Goal: Task Accomplishment & Management: Complete application form

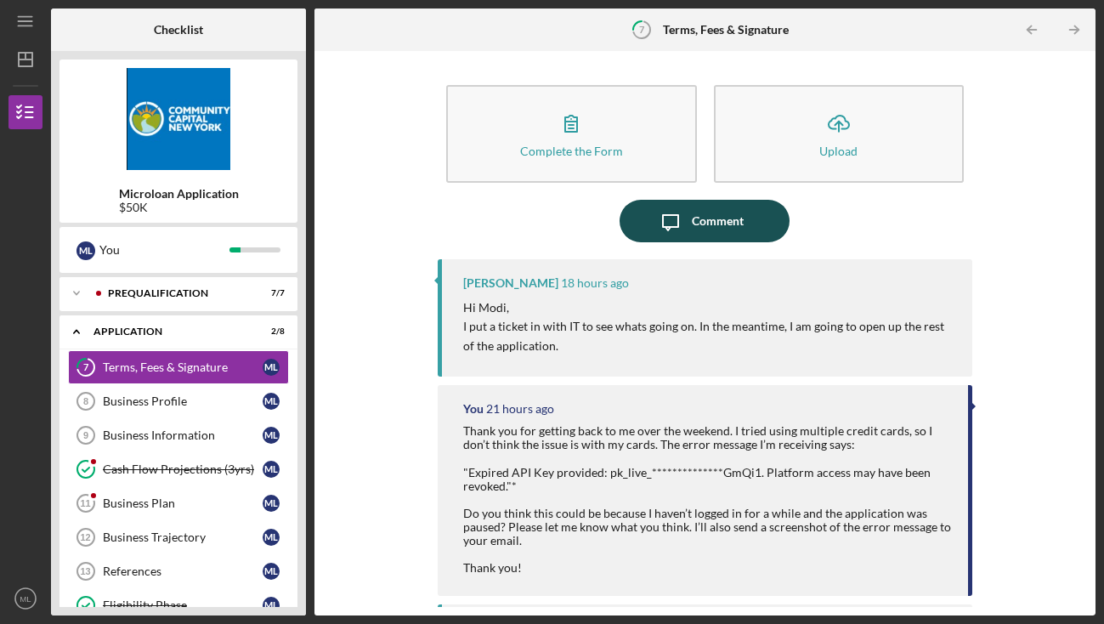
click at [712, 210] on div "Comment" at bounding box center [718, 221] width 52 height 42
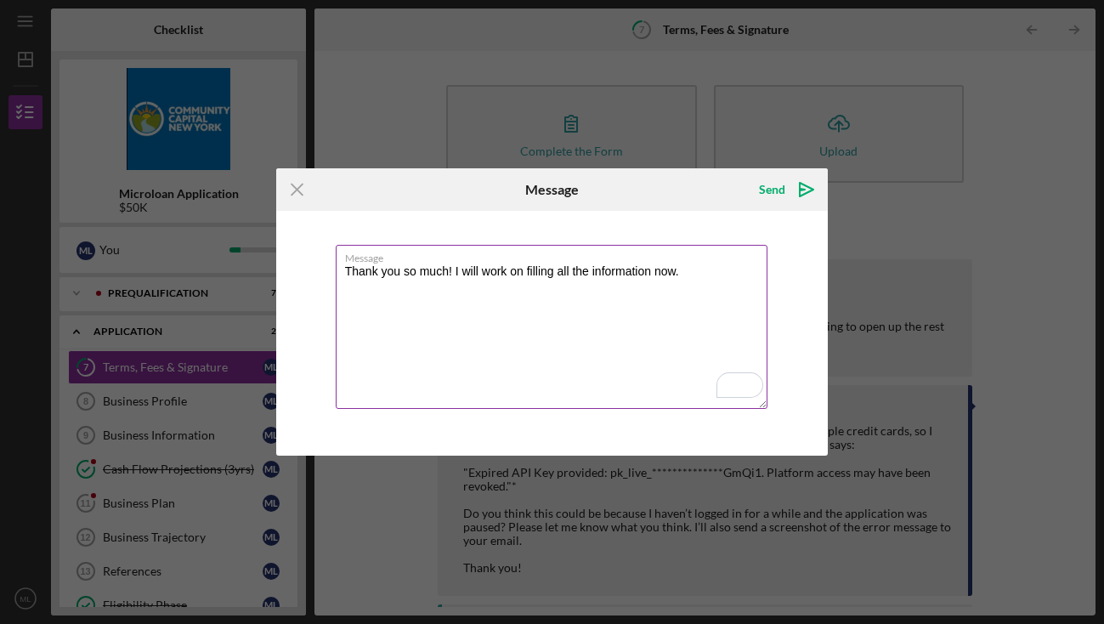
click at [346, 275] on textarea "Thank you so much! I will work on filling all the information now." at bounding box center [552, 327] width 433 height 164
drag, startPoint x: 631, startPoint y: 269, endPoint x: 522, endPoint y: 269, distance: 108.8
click at [522, 269] on textarea "I hope you had a great weekend! Thank you so much! I will work on filling all t…" at bounding box center [552, 327] width 433 height 164
click at [344, 272] on textarea "I hope you had a great weekend! I will work on filling all the information now." at bounding box center [552, 327] width 433 height 164
paste textarea "Thank you so much!"
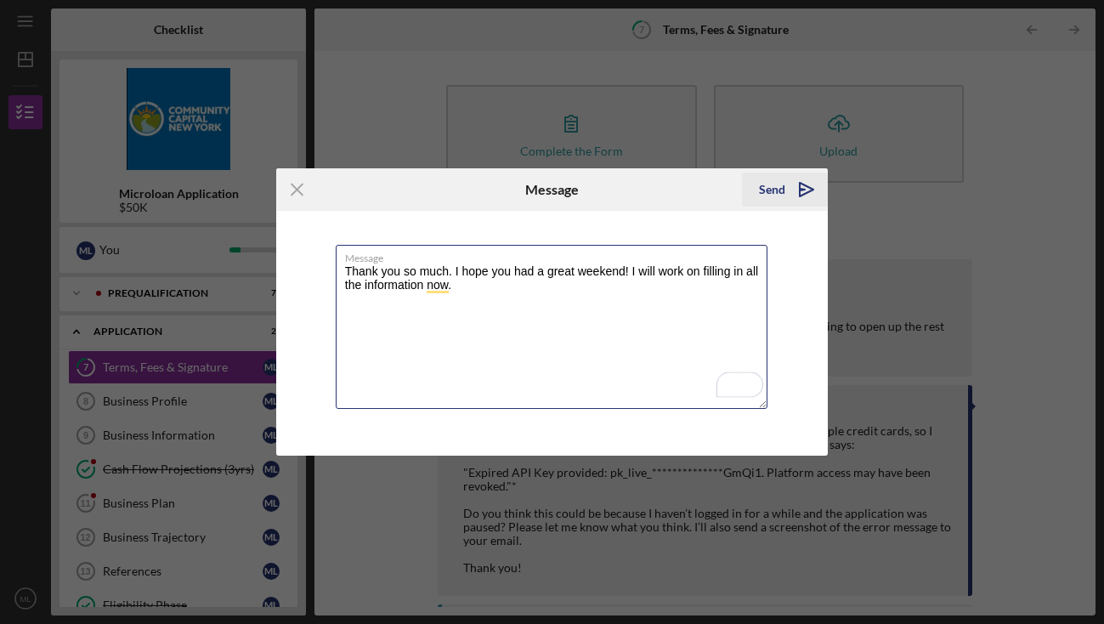
type textarea "Thank you so much. I hope you had a great weekend! I will work on filling in al…"
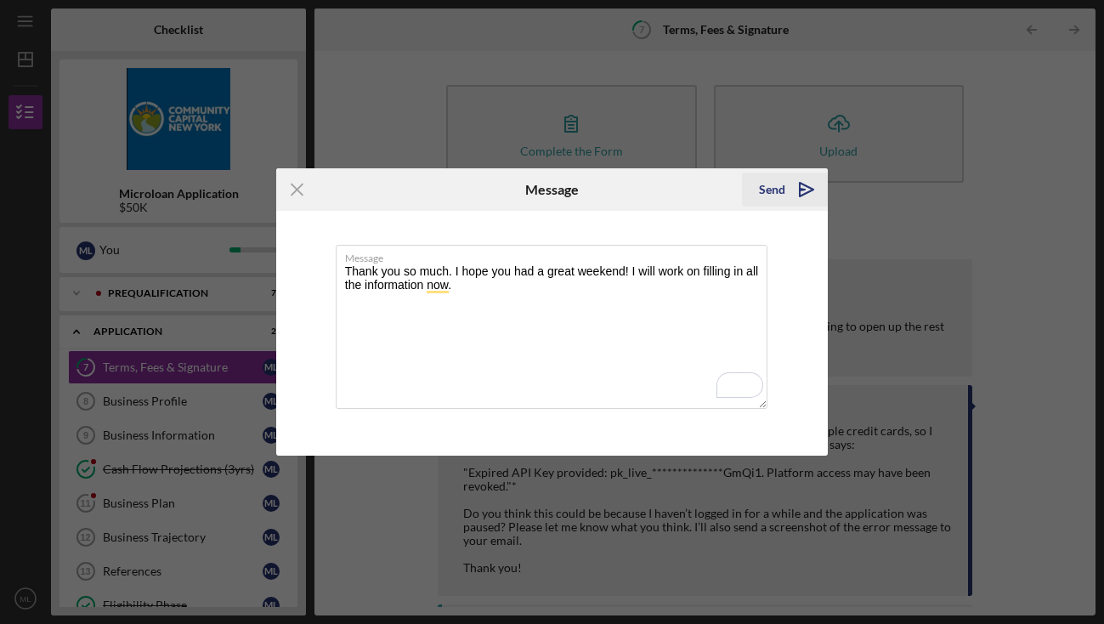
click at [774, 186] on div "Send" at bounding box center [772, 190] width 26 height 34
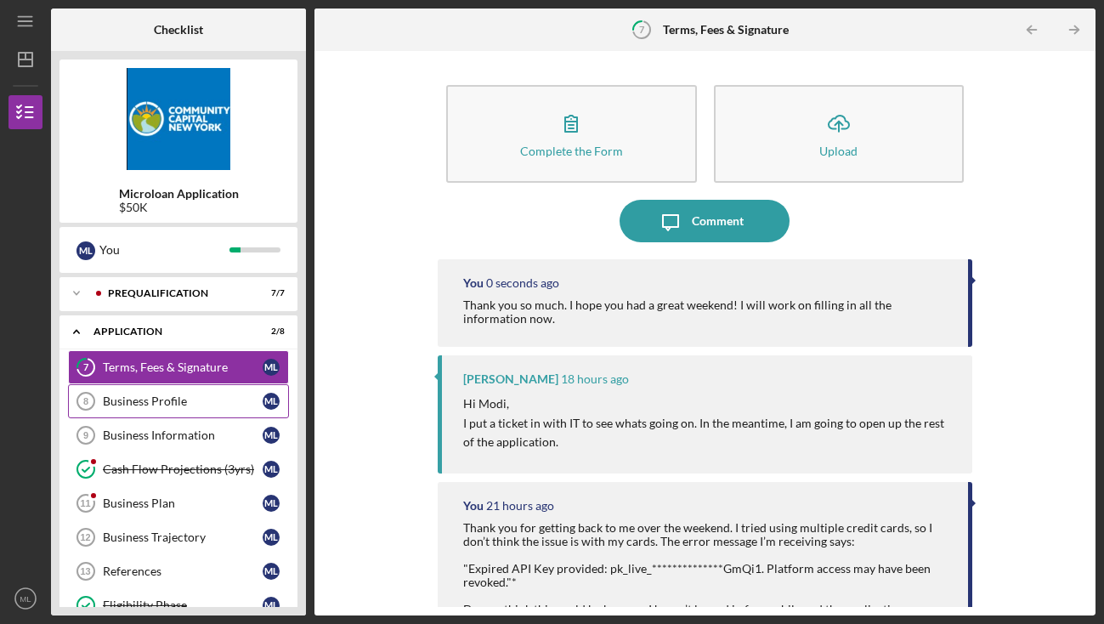
click at [144, 400] on div "Business Profile" at bounding box center [183, 401] width 160 height 14
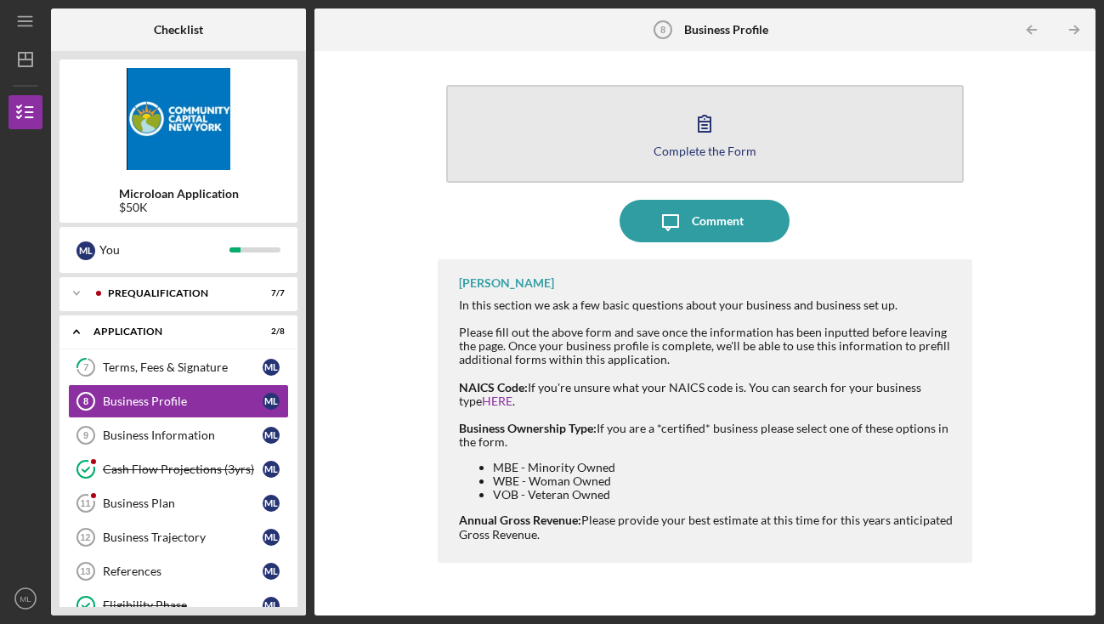
click at [709, 149] on div "Complete the Form" at bounding box center [705, 150] width 103 height 13
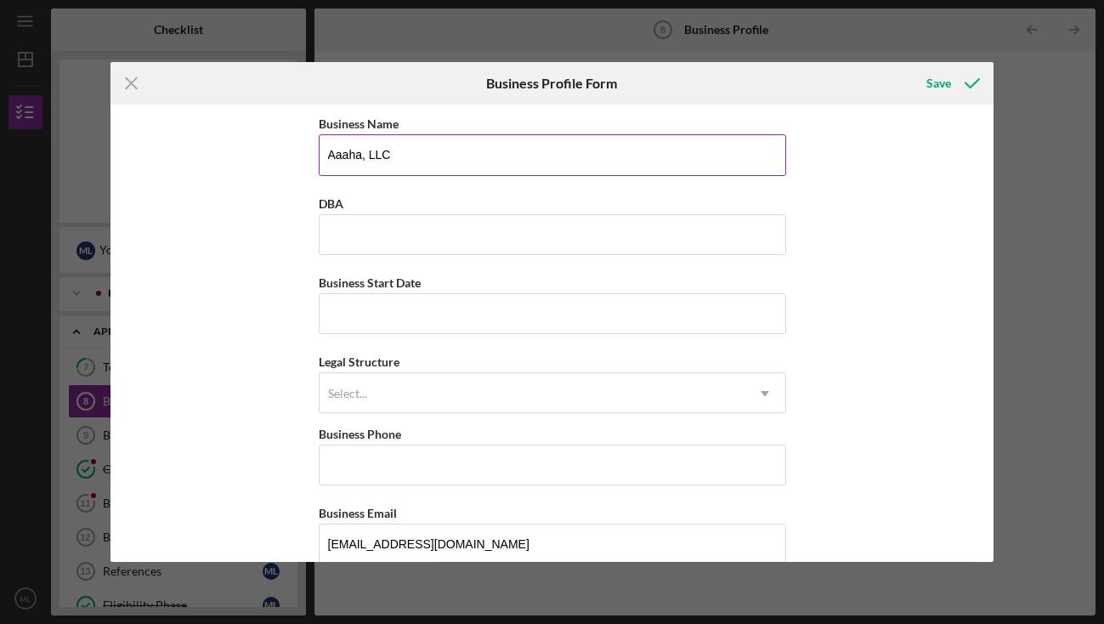
click at [379, 161] on input "Aaaha, LLC" at bounding box center [552, 154] width 467 height 41
click at [360, 154] on input "Aaaha, LLC" at bounding box center [552, 154] width 467 height 41
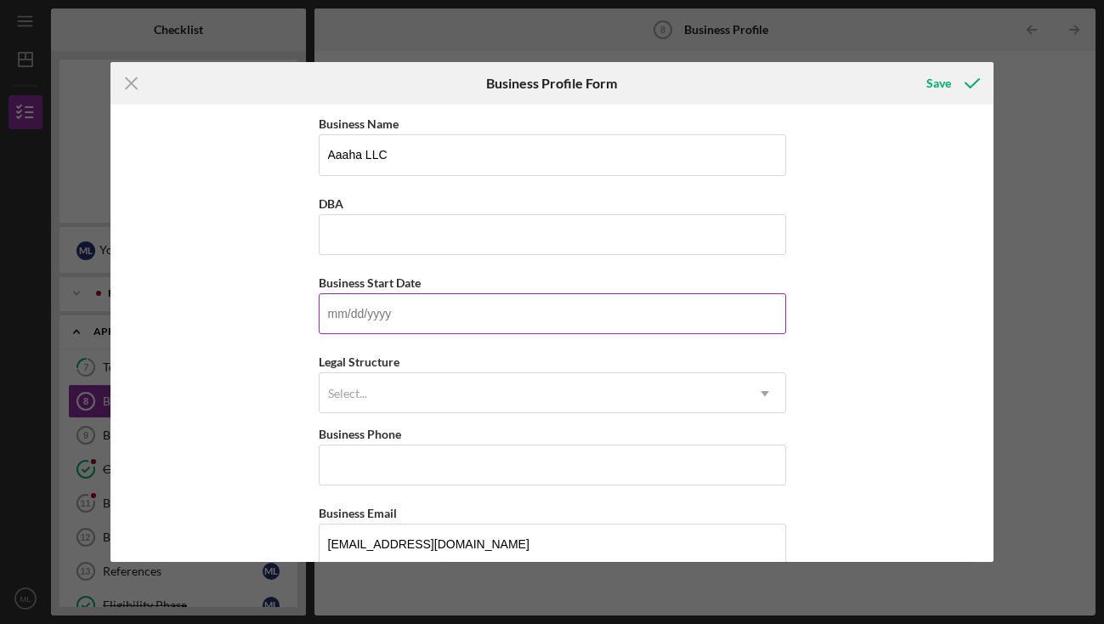
click at [425, 314] on input "Business Start Date" at bounding box center [552, 313] width 467 height 41
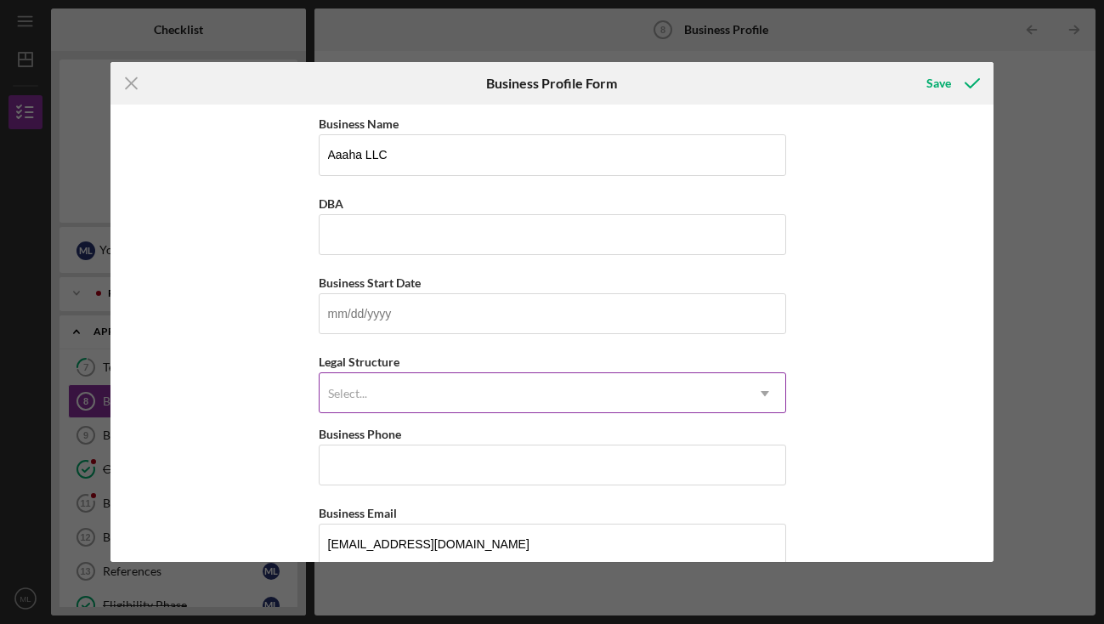
click at [404, 395] on div "Select..." at bounding box center [532, 393] width 425 height 39
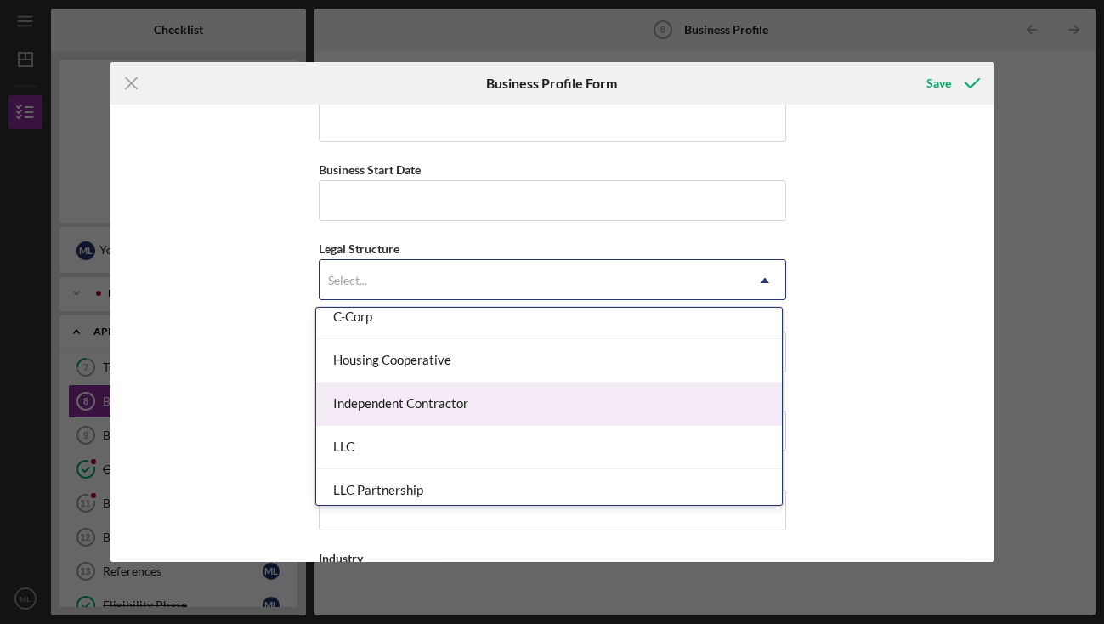
scroll to position [200, 0]
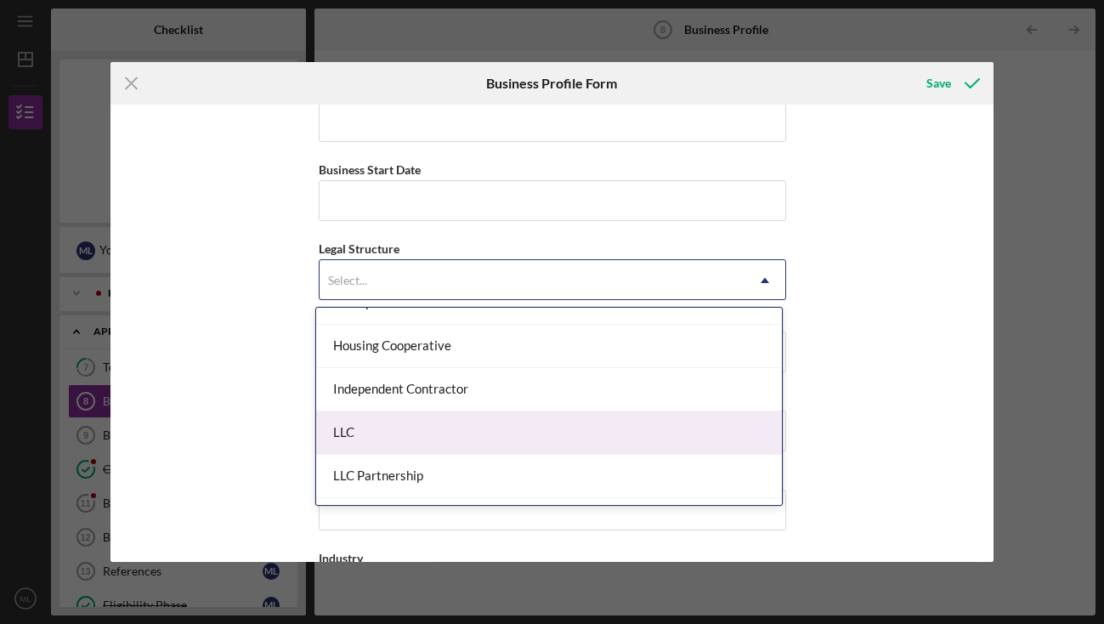
click at [399, 428] on div "LLC" at bounding box center [549, 432] width 466 height 43
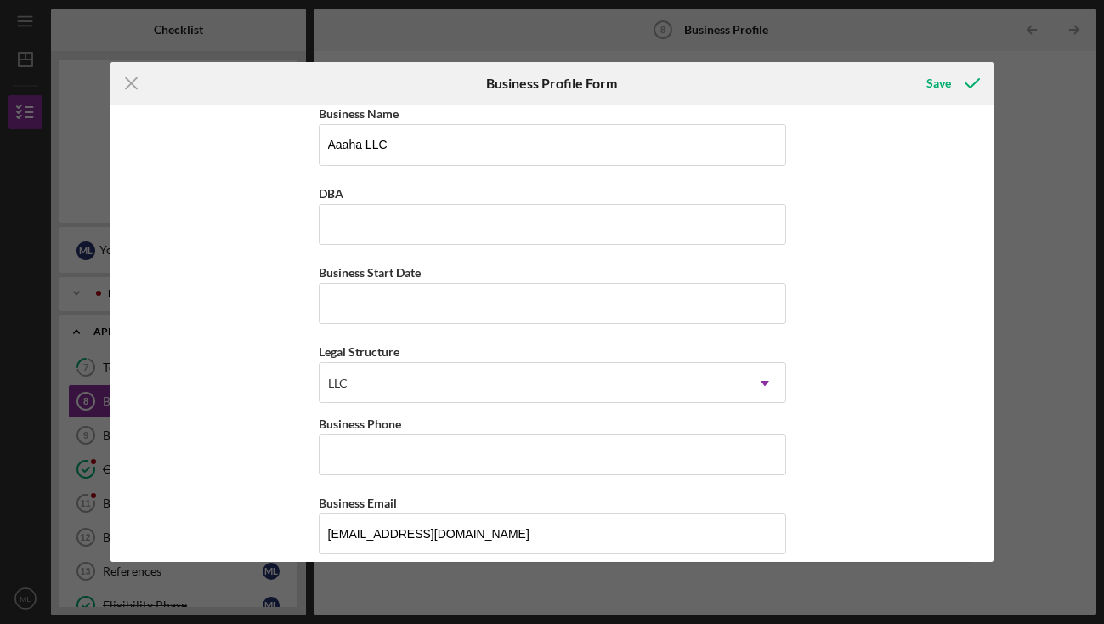
scroll to position [0, 0]
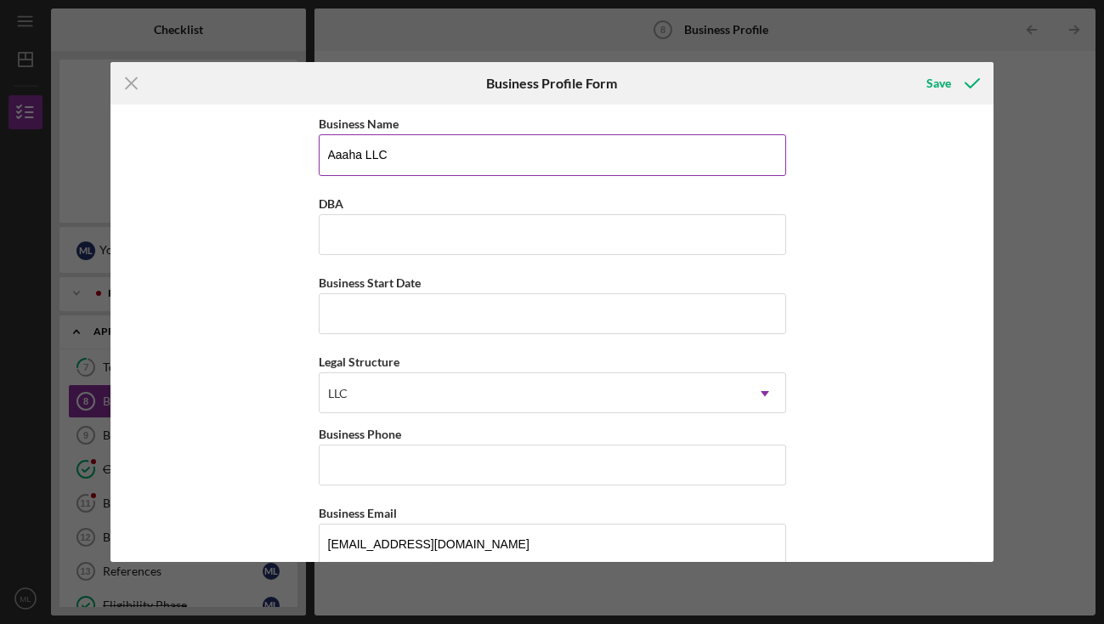
click at [397, 156] on input "Aaaha LLC" at bounding box center [552, 154] width 467 height 41
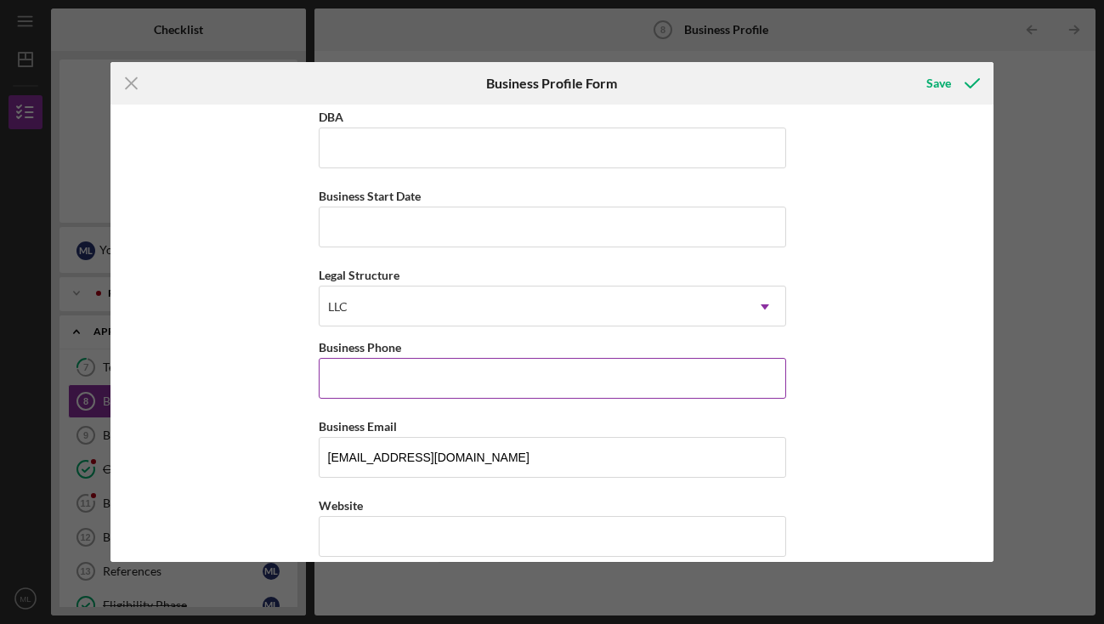
type input "Aaaha"
click at [417, 371] on input "Business Phone" at bounding box center [552, 378] width 467 height 41
type input "[PHONE_NUMBER]"
type input "[STREET_ADDRESS]"
type input "[GEOGRAPHIC_DATA]"
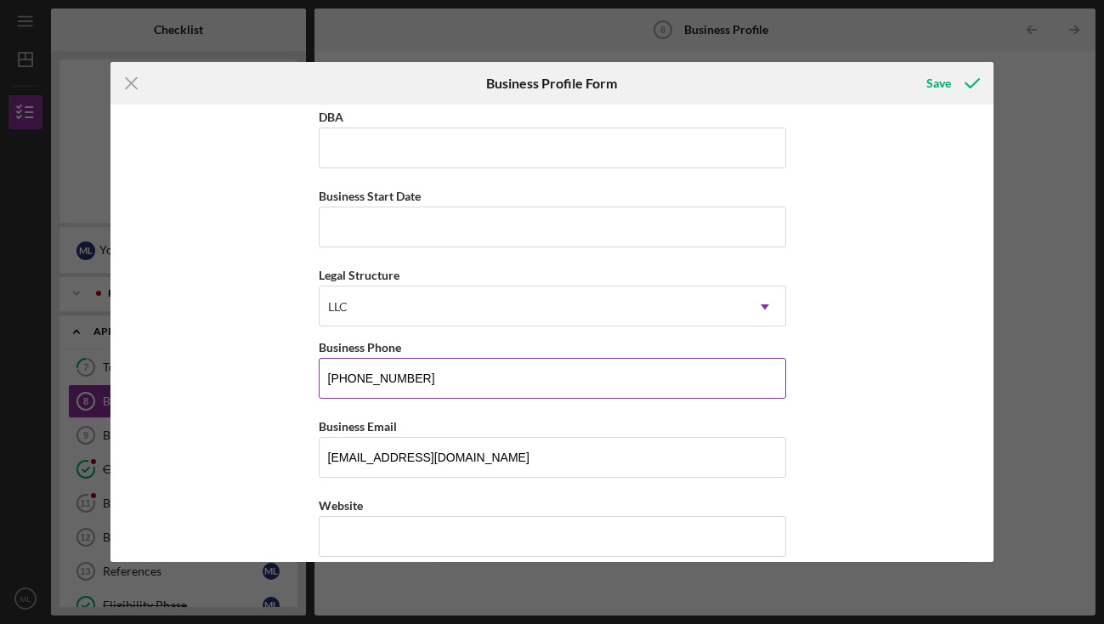
type input "NY"
type input "10507"
type input "NY"
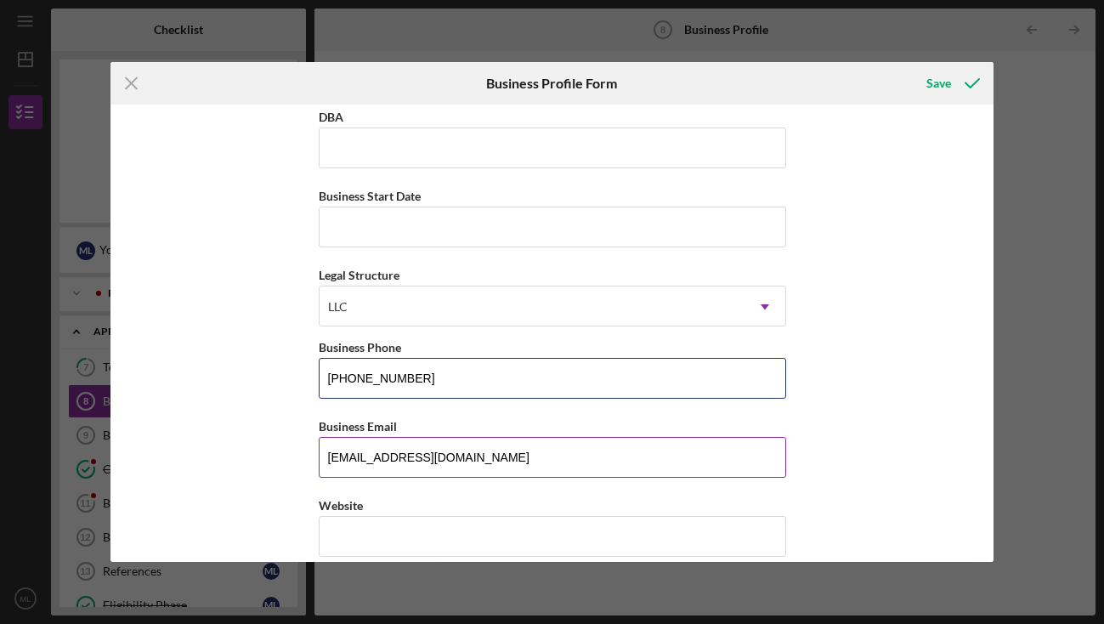
type input "[PHONE_NUMBER]"
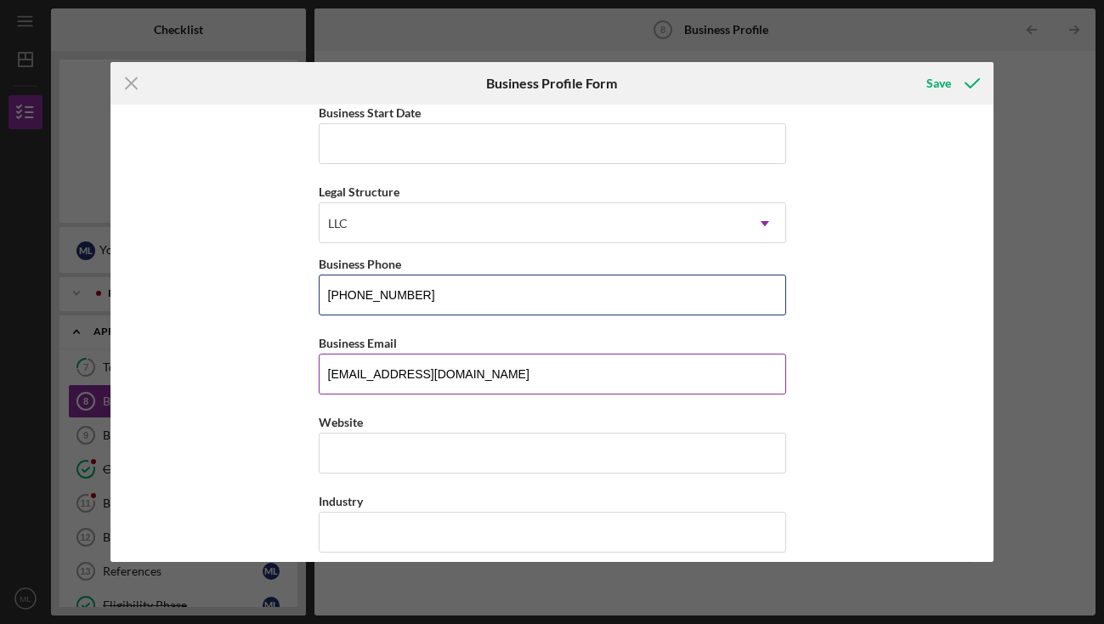
scroll to position [173, 0]
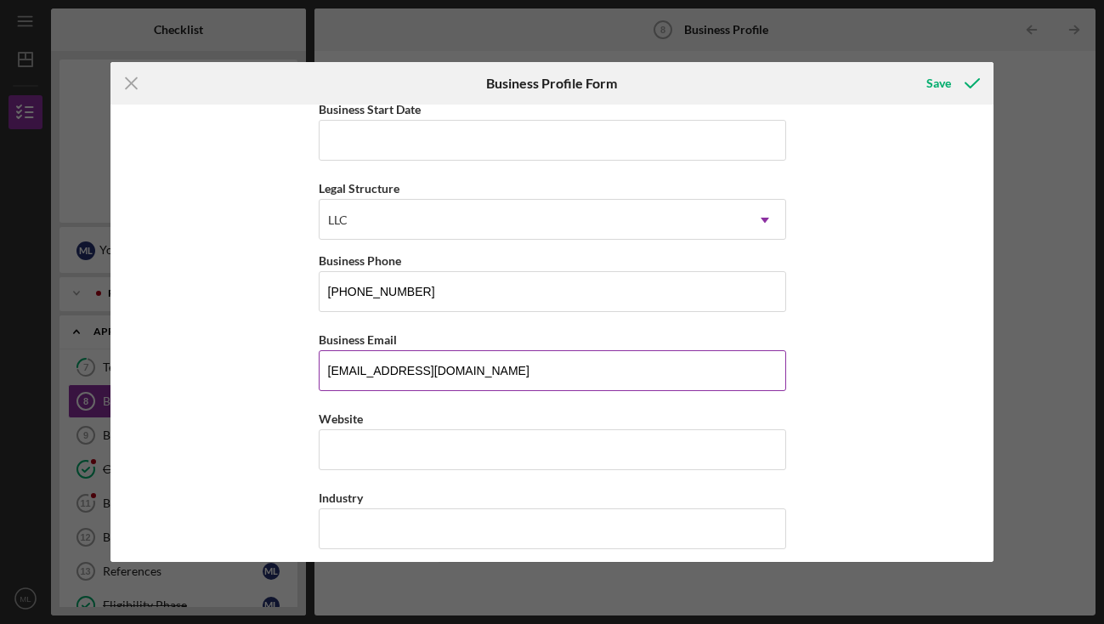
click at [408, 359] on input "[EMAIL_ADDRESS][DOMAIN_NAME]" at bounding box center [552, 370] width 467 height 41
type input "[EMAIL_ADDRESS][DOMAIN_NAME]"
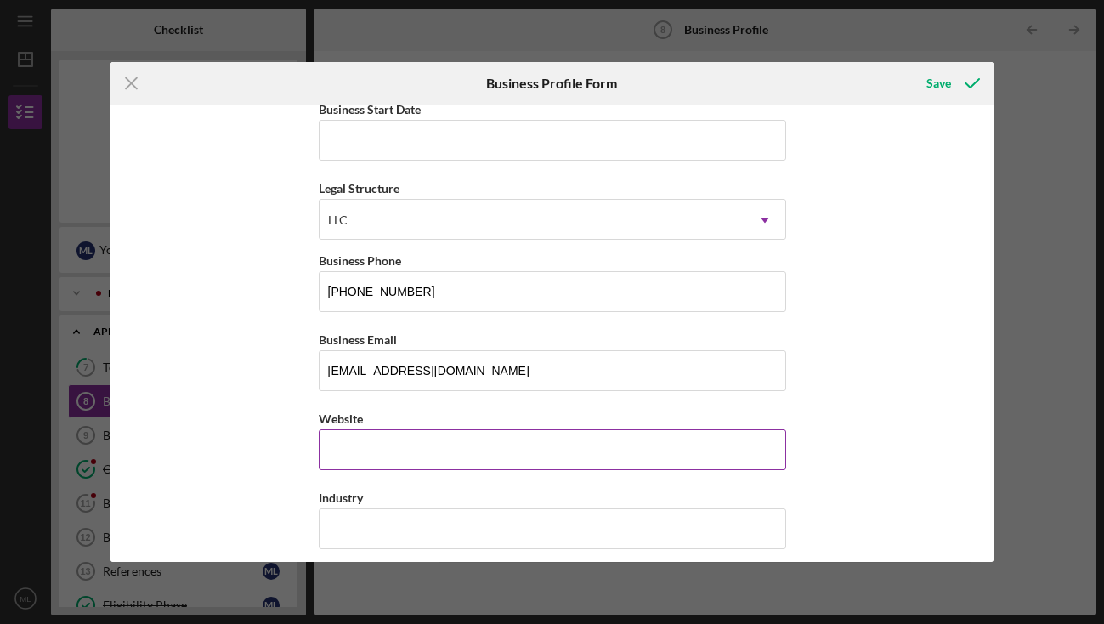
click at [433, 444] on input "Website" at bounding box center [552, 449] width 467 height 41
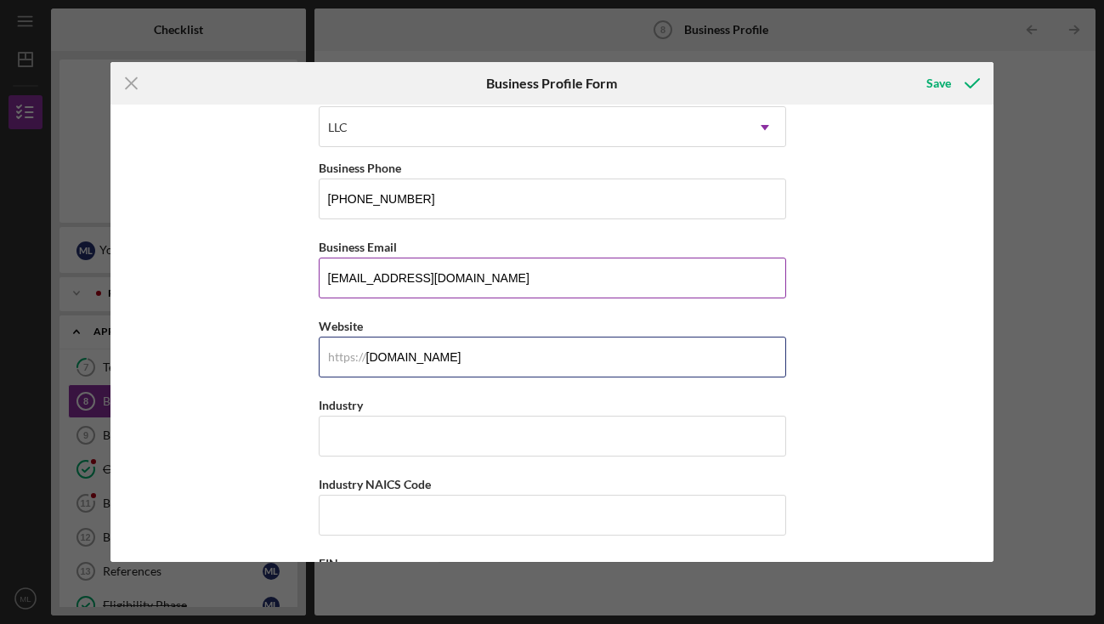
scroll to position [269, 0]
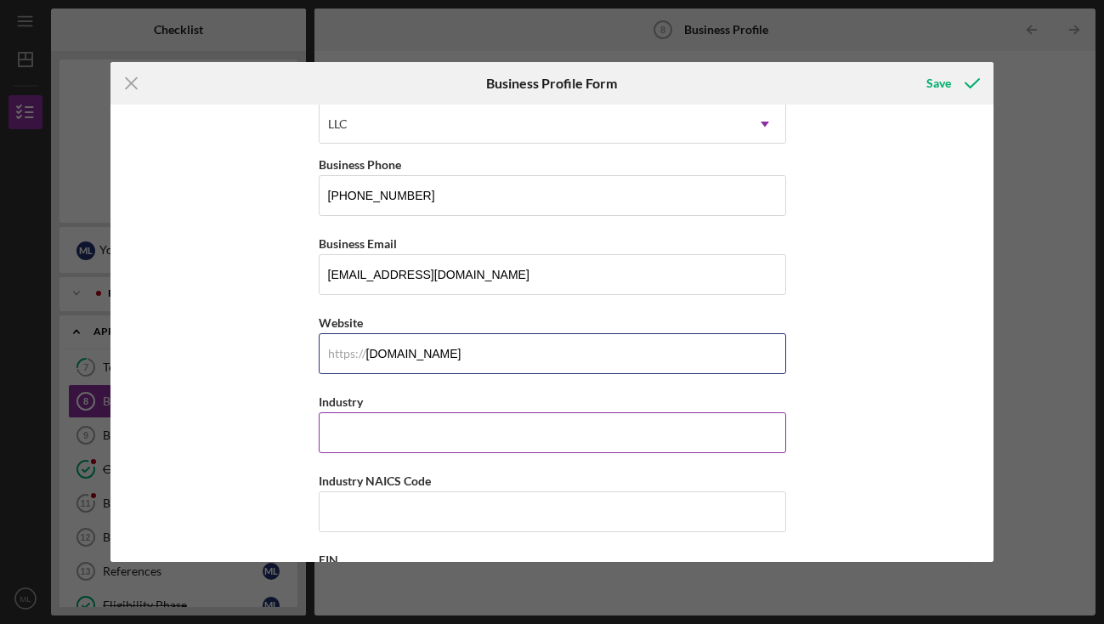
type input "[DOMAIN_NAME]"
click at [388, 443] on input "Industry" at bounding box center [552, 432] width 467 height 41
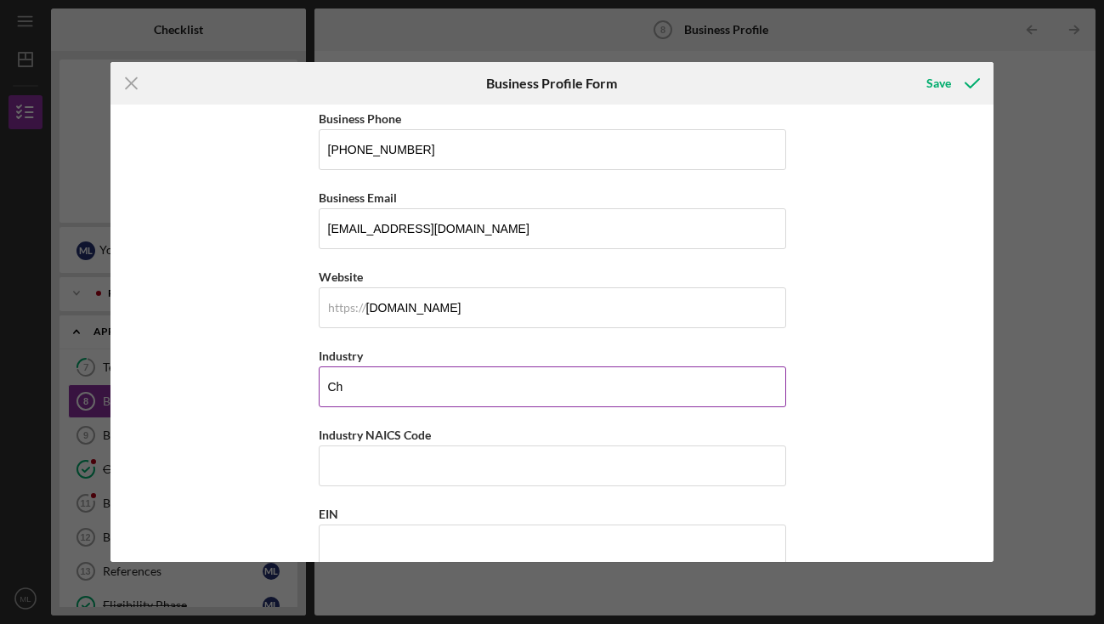
type input "C"
type input "I"
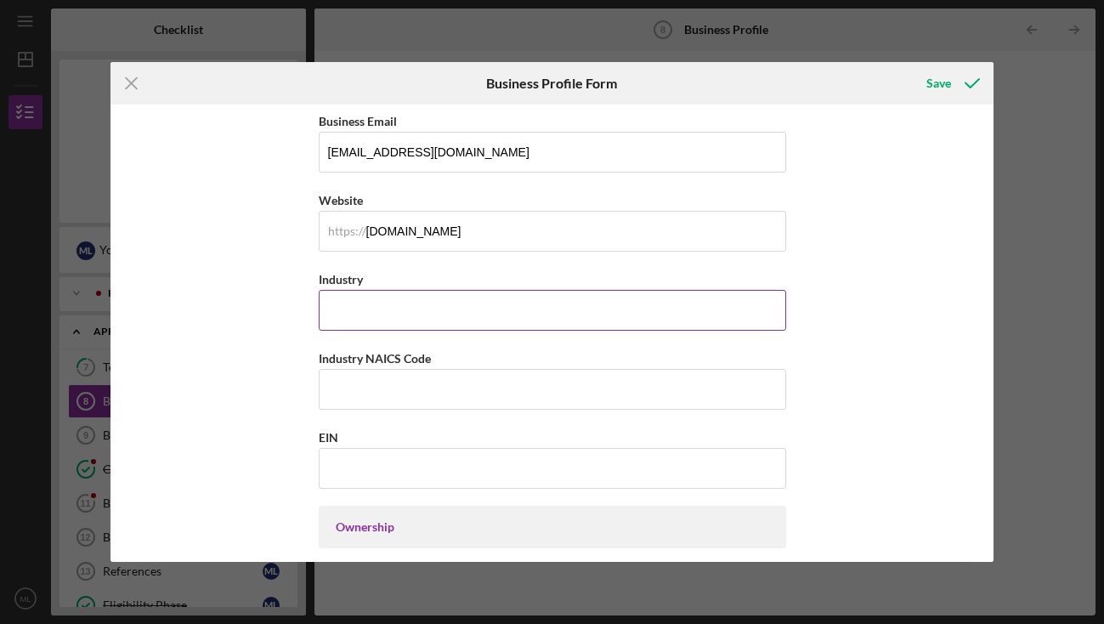
scroll to position [393, 0]
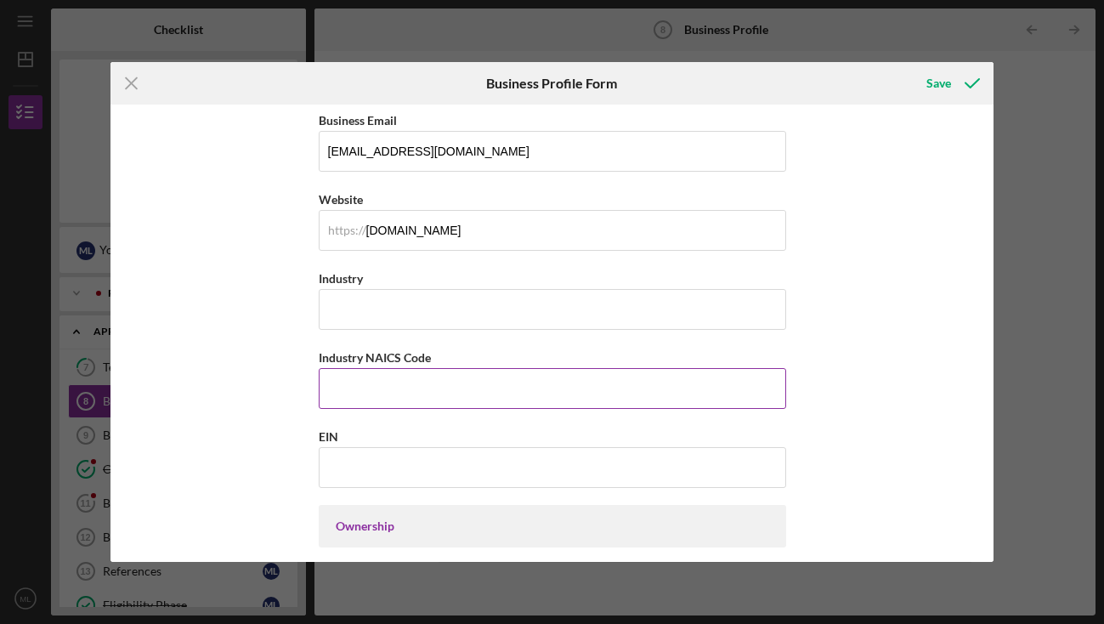
click at [352, 360] on label "Industry NAICS Code" at bounding box center [375, 357] width 112 height 14
click at [352, 368] on input "Industry NAICS Code" at bounding box center [552, 388] width 467 height 41
click at [352, 360] on label "Industry NAICS Code" at bounding box center [375, 357] width 112 height 14
click at [352, 368] on input "Industry NAICS Code" at bounding box center [552, 388] width 467 height 41
click at [352, 360] on label "Industry NAICS Code" at bounding box center [375, 357] width 112 height 14
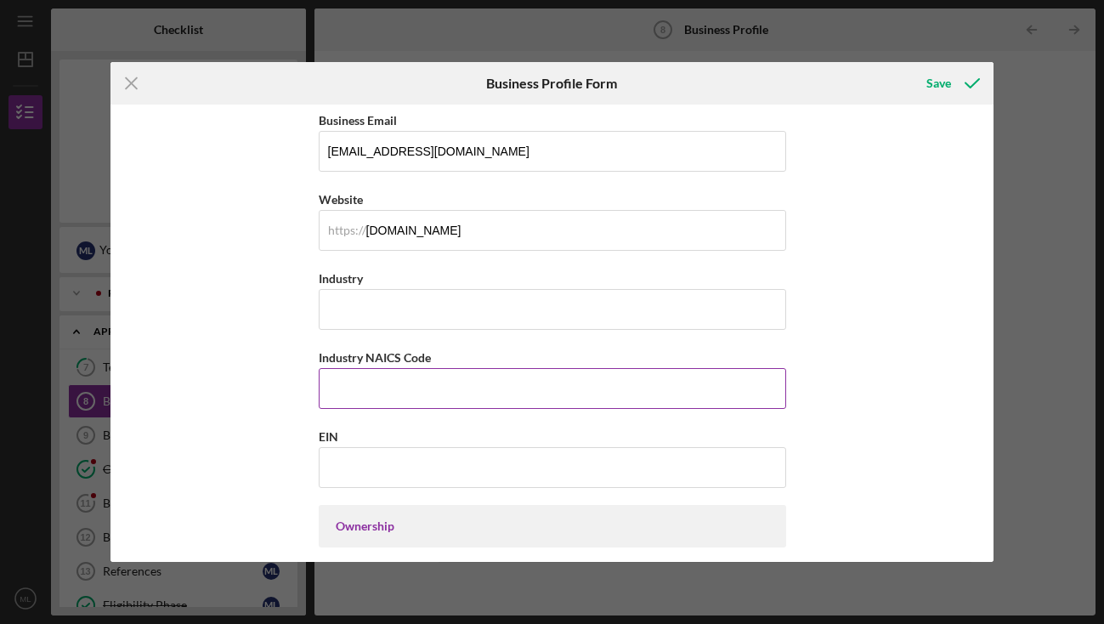
click at [352, 368] on input "Industry NAICS Code" at bounding box center [552, 388] width 467 height 41
copy label
click at [382, 387] on input "Industry NAICS Code" at bounding box center [552, 388] width 467 height 41
paste input "713990"
type input "713990"
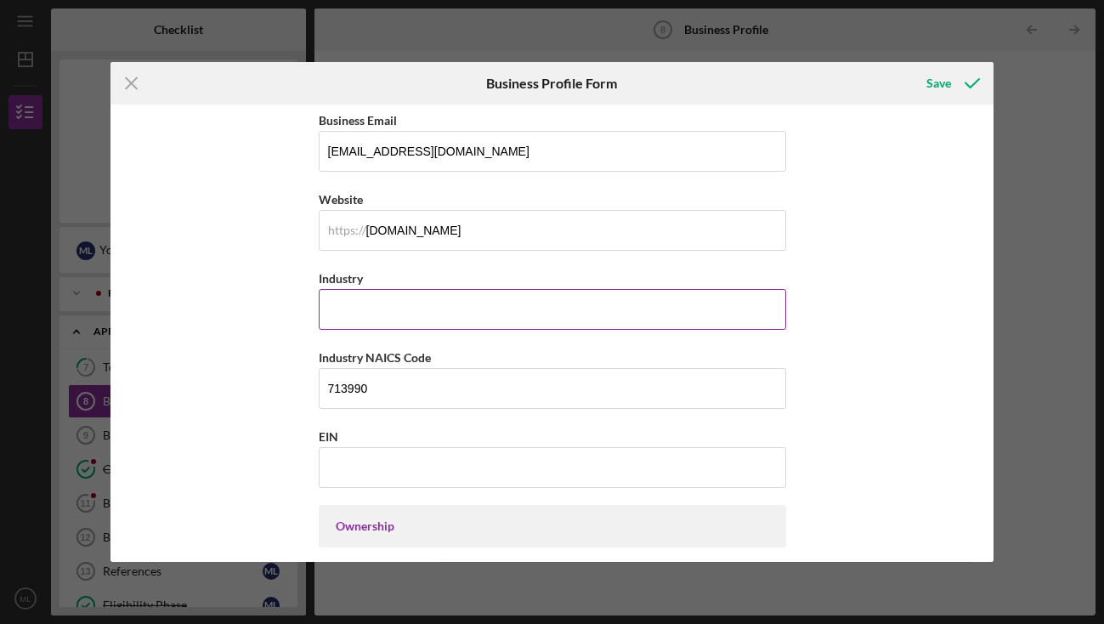
click at [347, 309] on input "Industry" at bounding box center [552, 309] width 467 height 41
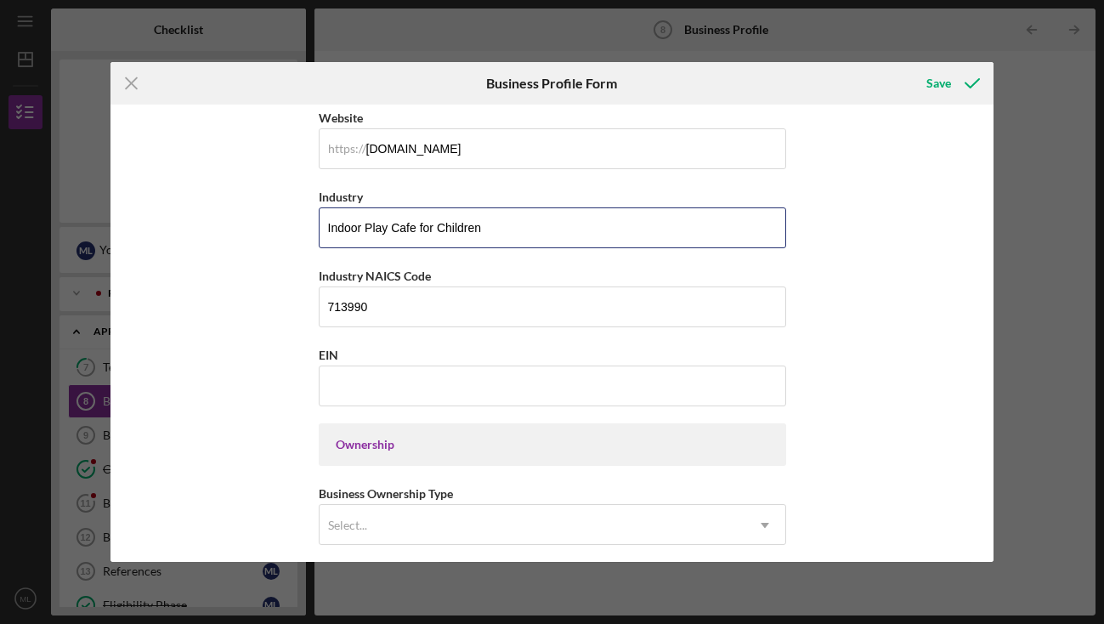
scroll to position [478, 0]
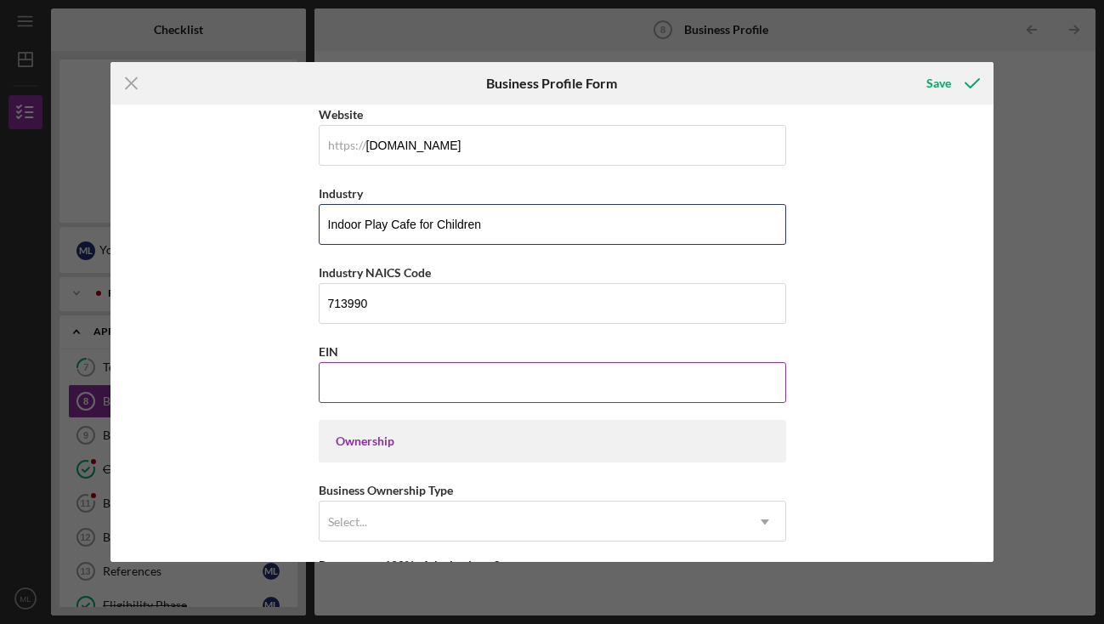
type input "Indoor Play Cafe for Children"
click at [343, 385] on input "EIN" at bounding box center [552, 382] width 467 height 41
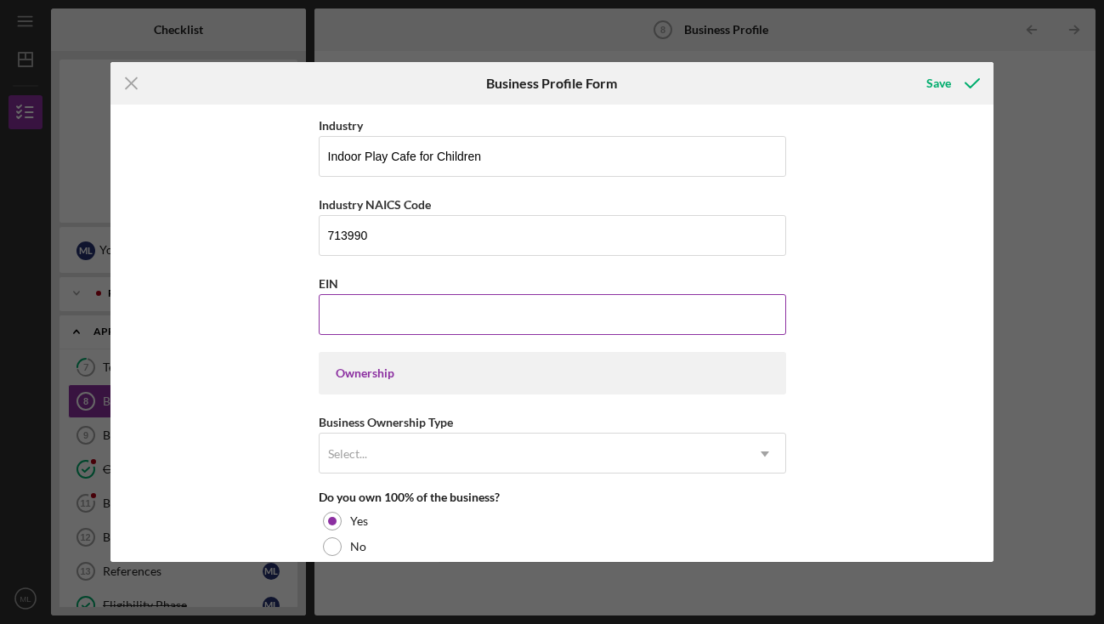
scroll to position [560, 0]
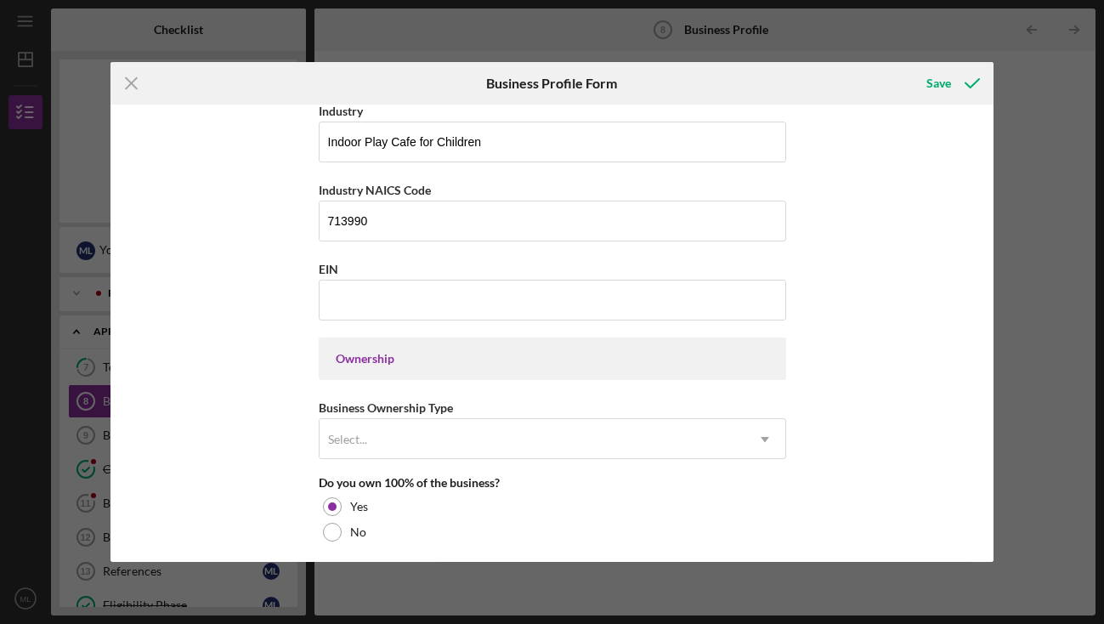
click at [368, 364] on div "Ownership" at bounding box center [552, 359] width 433 height 14
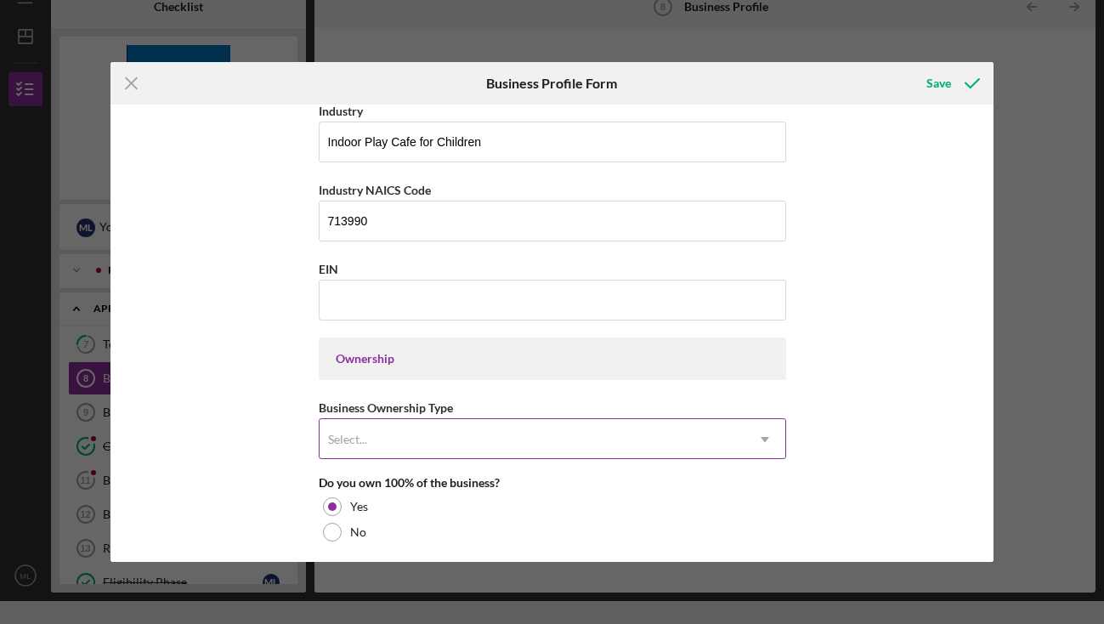
click at [388, 437] on div "Select..." at bounding box center [532, 439] width 425 height 39
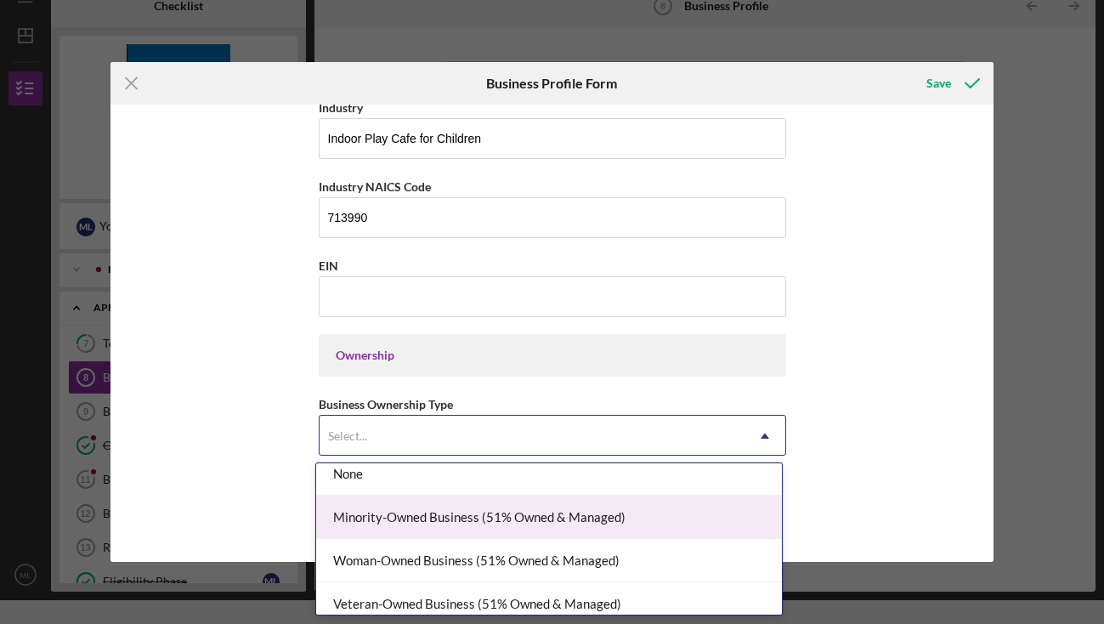
scroll to position [22, 0]
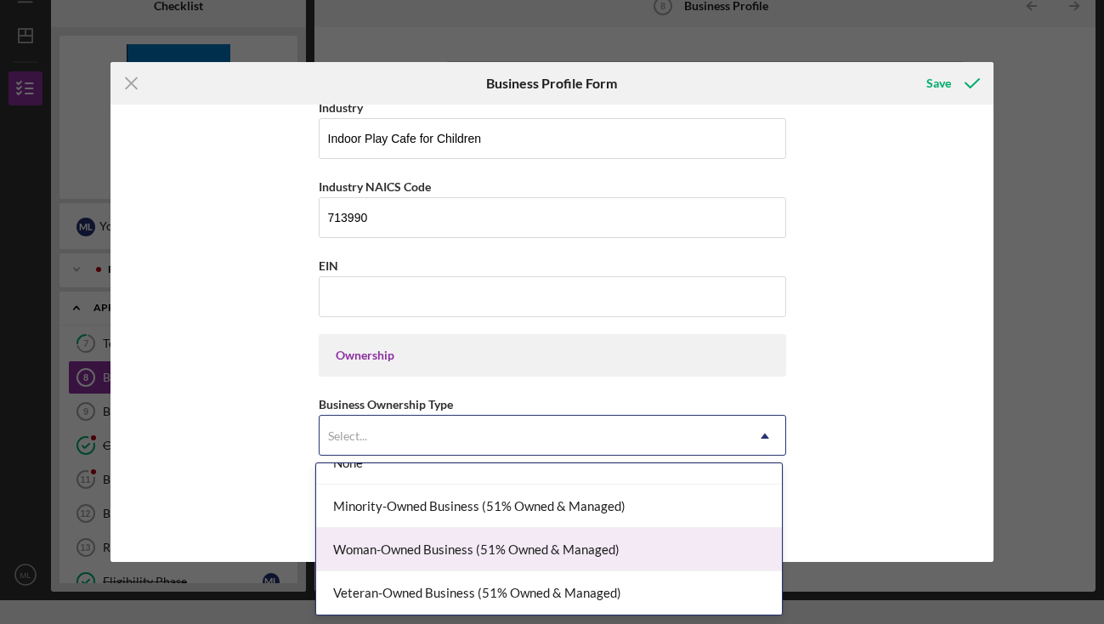
click at [397, 547] on div "Woman-Owned Business (51% Owned & Managed)" at bounding box center [549, 549] width 466 height 43
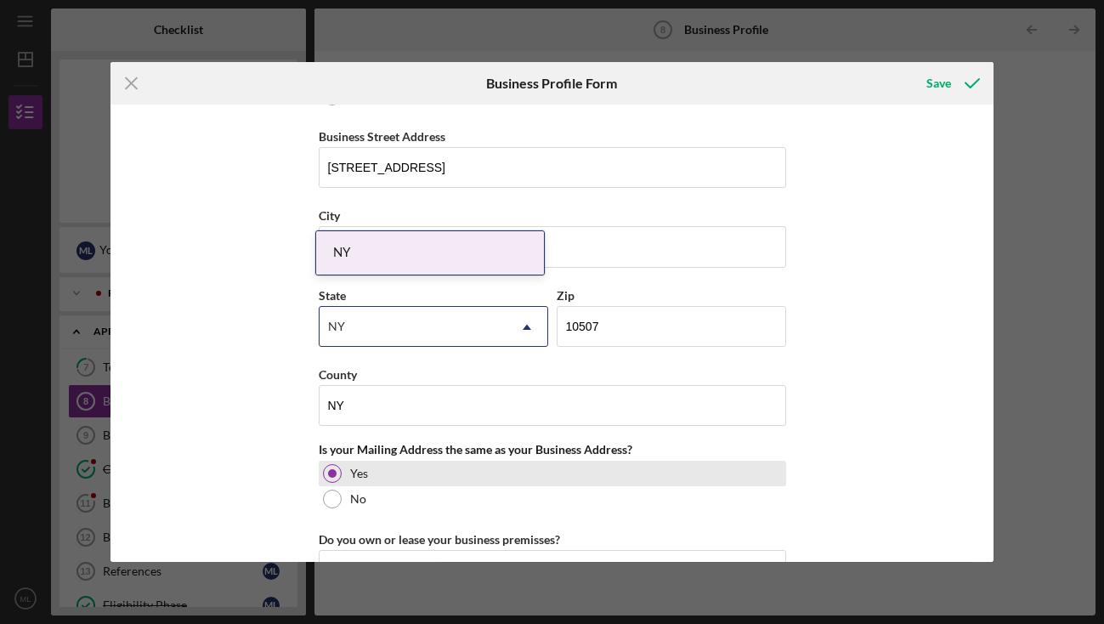
scroll to position [1020, 0]
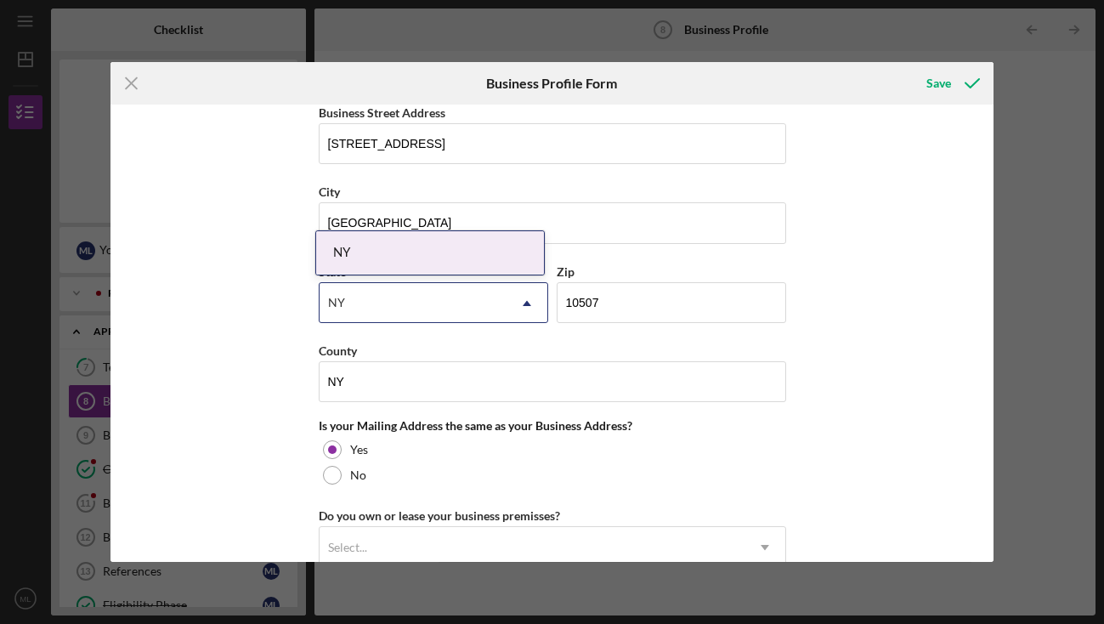
click at [895, 411] on div "Business Name Aaaha DBA Business Start Date Legal Structure LLC Icon/Dropdown A…" at bounding box center [551, 333] width 883 height 456
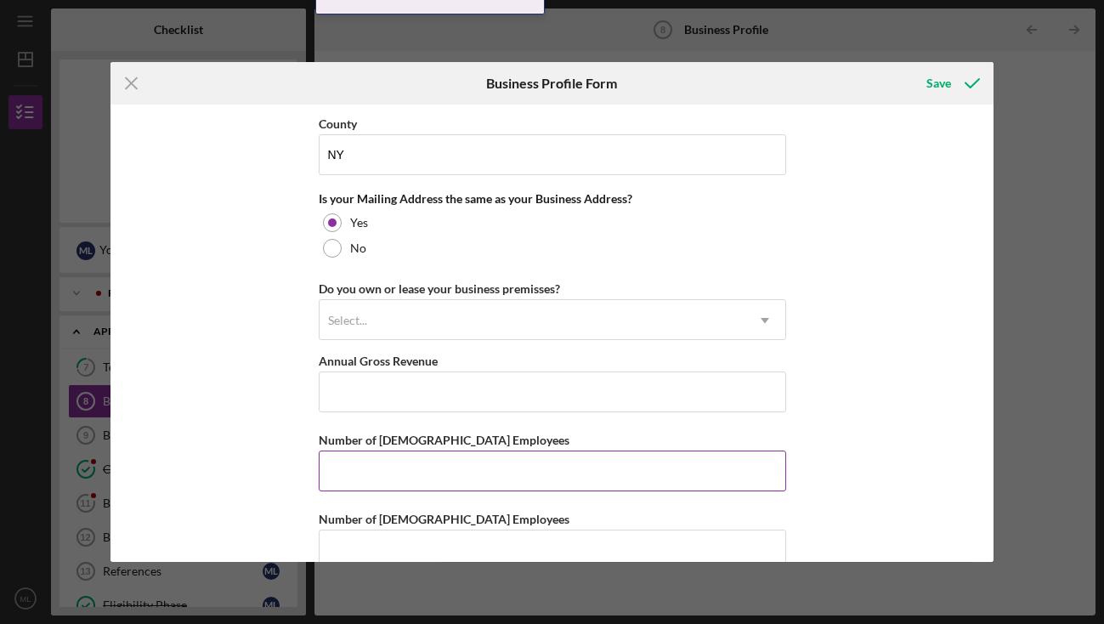
scroll to position [1230, 0]
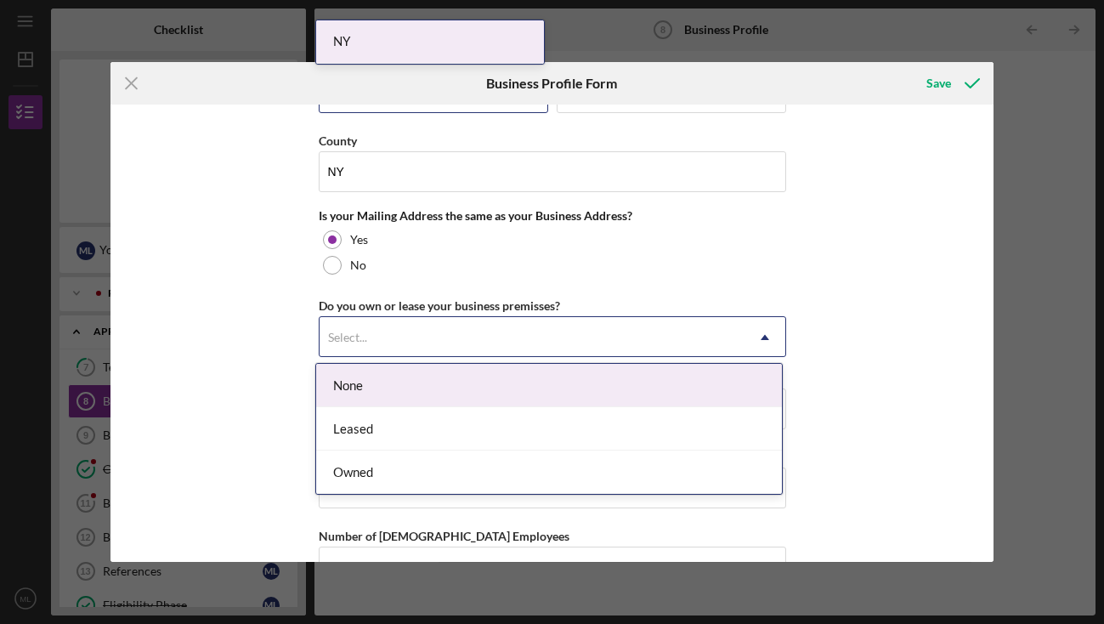
click at [427, 331] on div "Select..." at bounding box center [532, 337] width 425 height 39
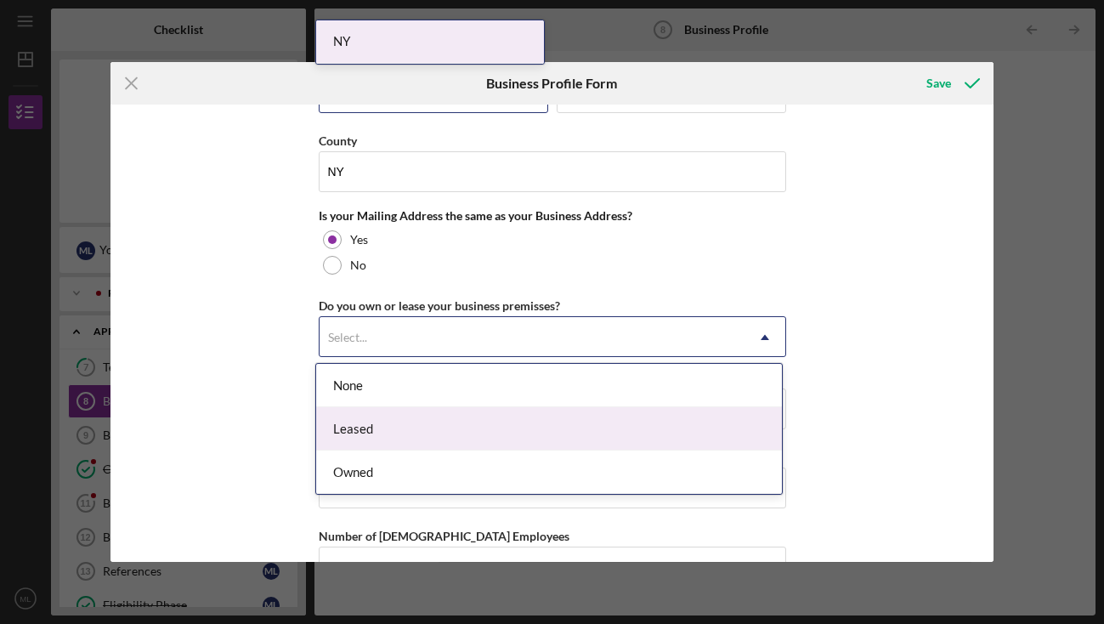
click at [414, 433] on div "Leased" at bounding box center [549, 428] width 466 height 43
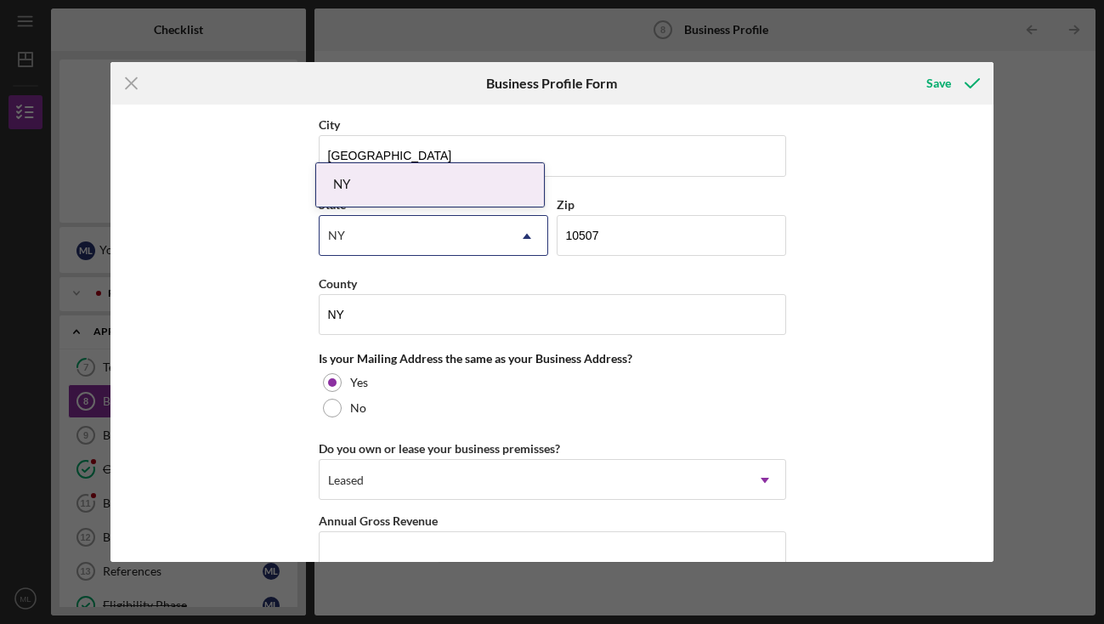
scroll to position [1086, 0]
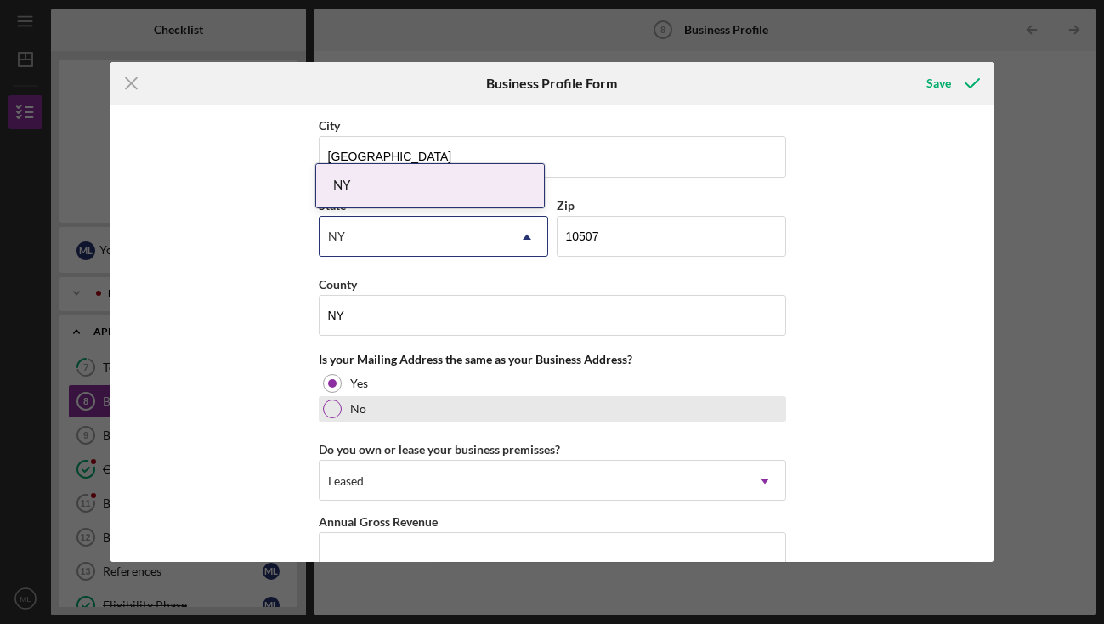
click at [333, 408] on div at bounding box center [332, 408] width 19 height 19
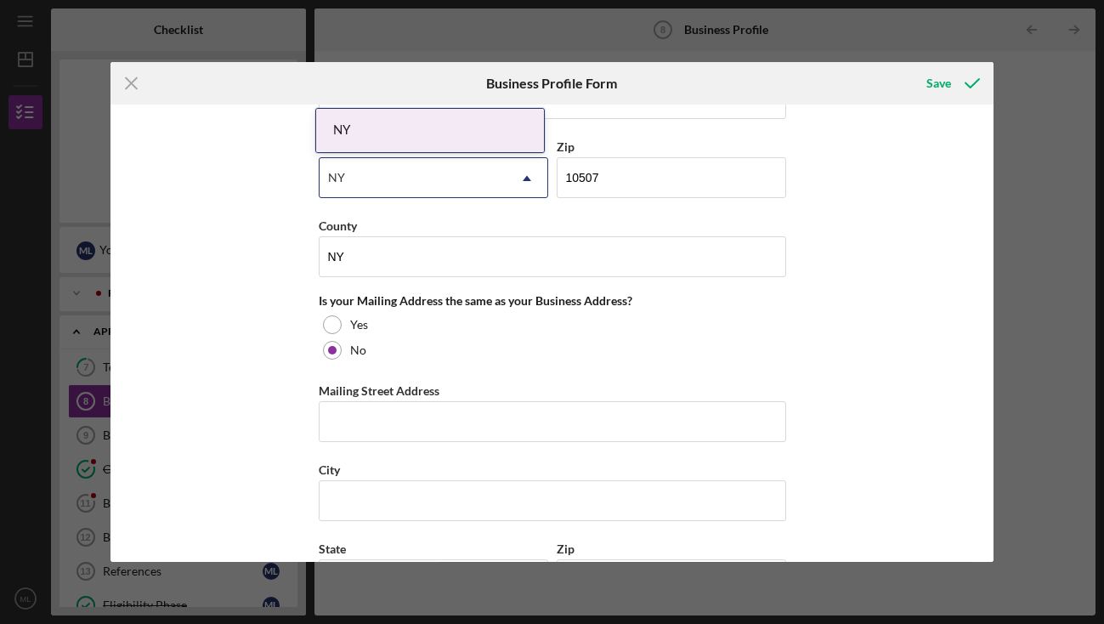
scroll to position [1186, 0]
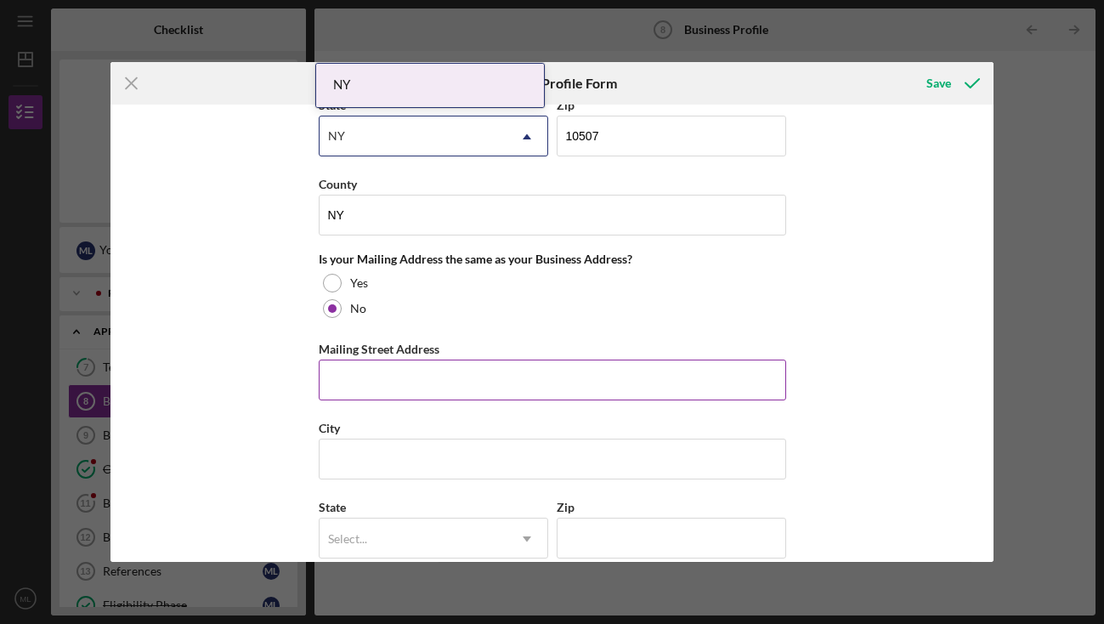
click at [558, 379] on input "Mailing Street Address" at bounding box center [552, 380] width 467 height 41
type input "W"
type input "1"
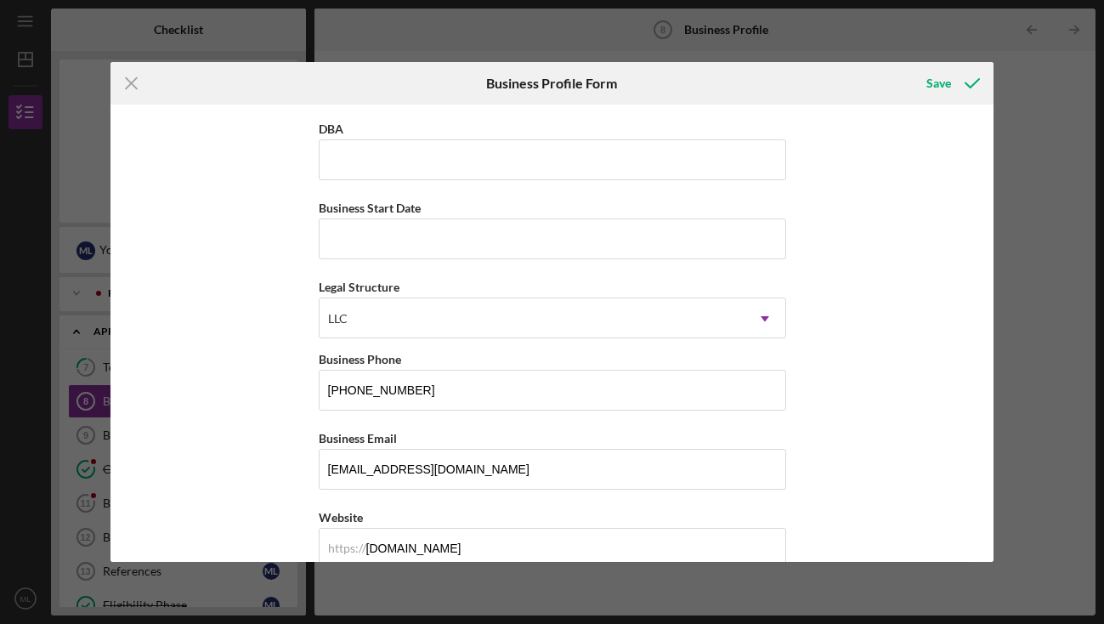
scroll to position [0, 0]
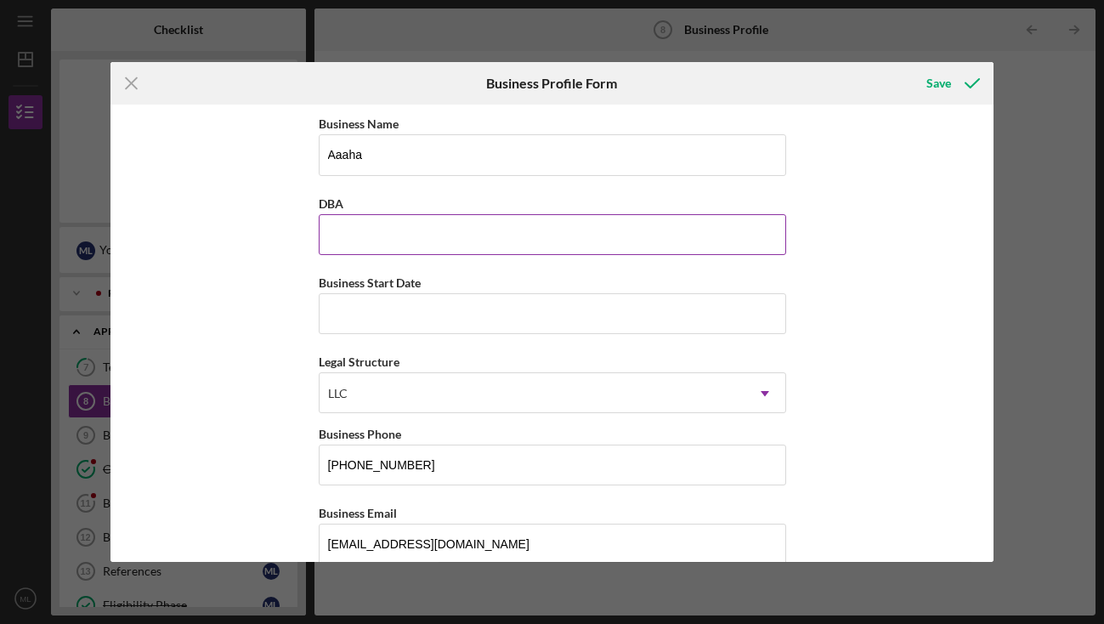
click at [515, 245] on input "DBA" at bounding box center [552, 234] width 467 height 41
type input "Aaaha Play"
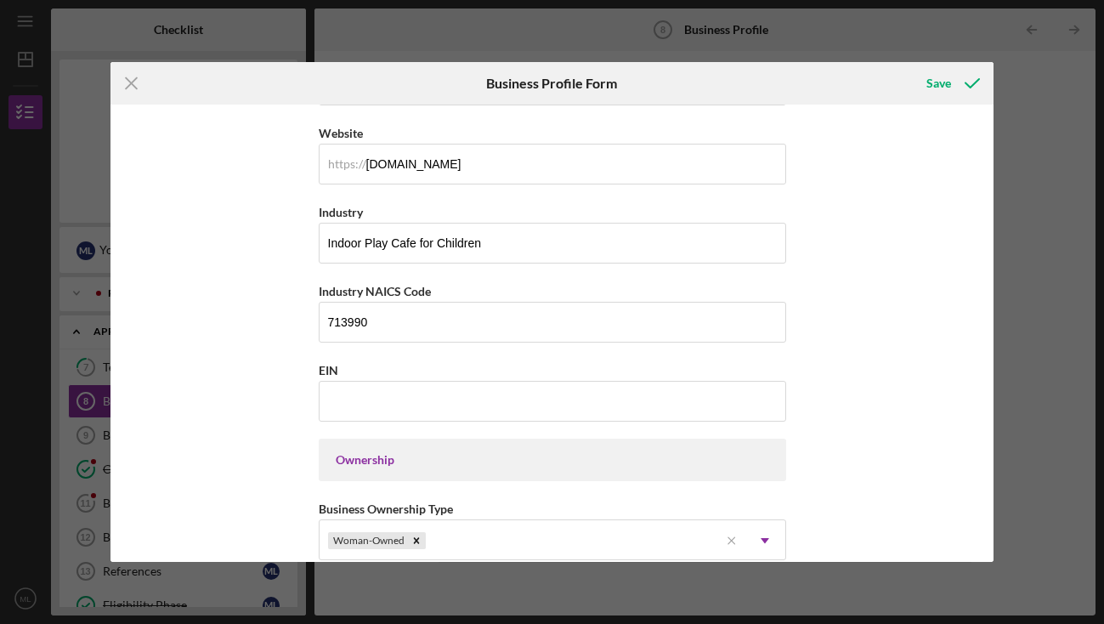
scroll to position [461, 0]
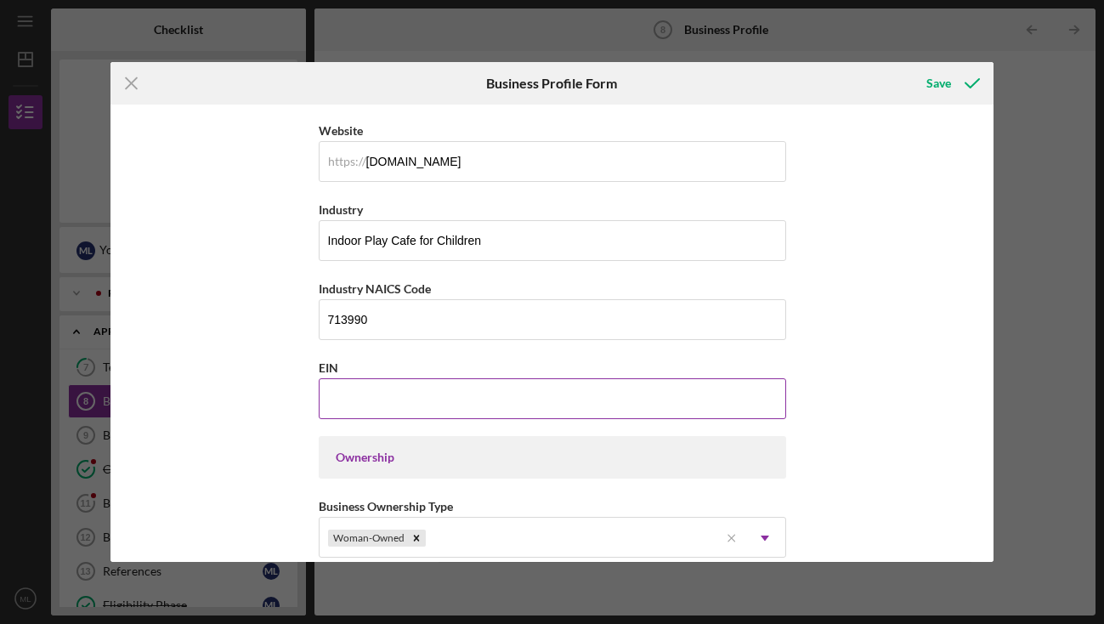
click at [582, 407] on input "EIN" at bounding box center [552, 398] width 467 height 41
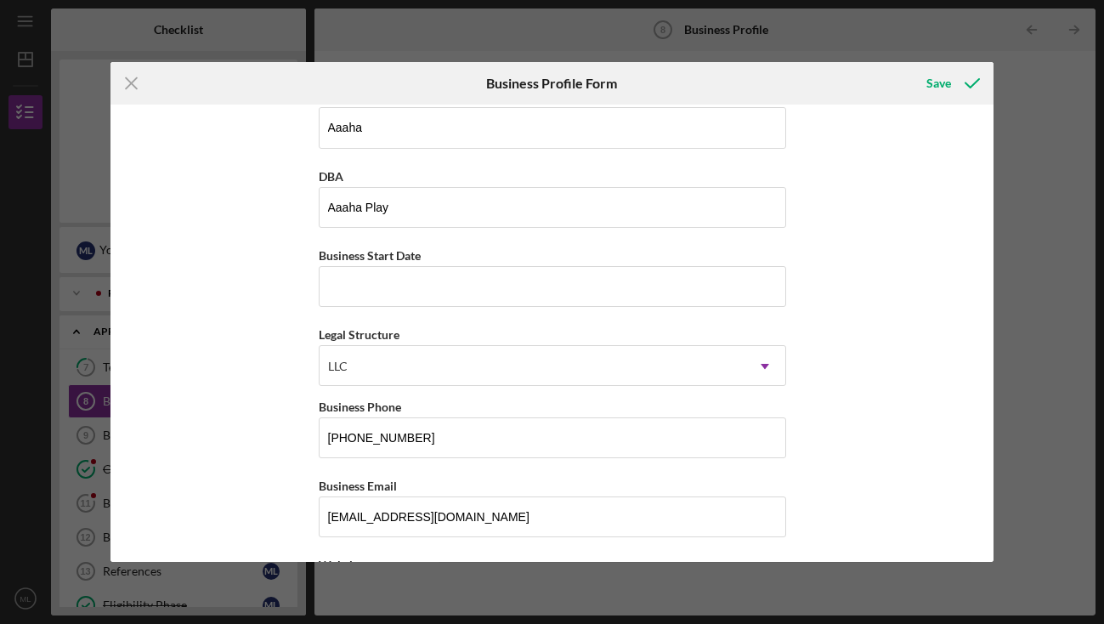
scroll to position [0, 0]
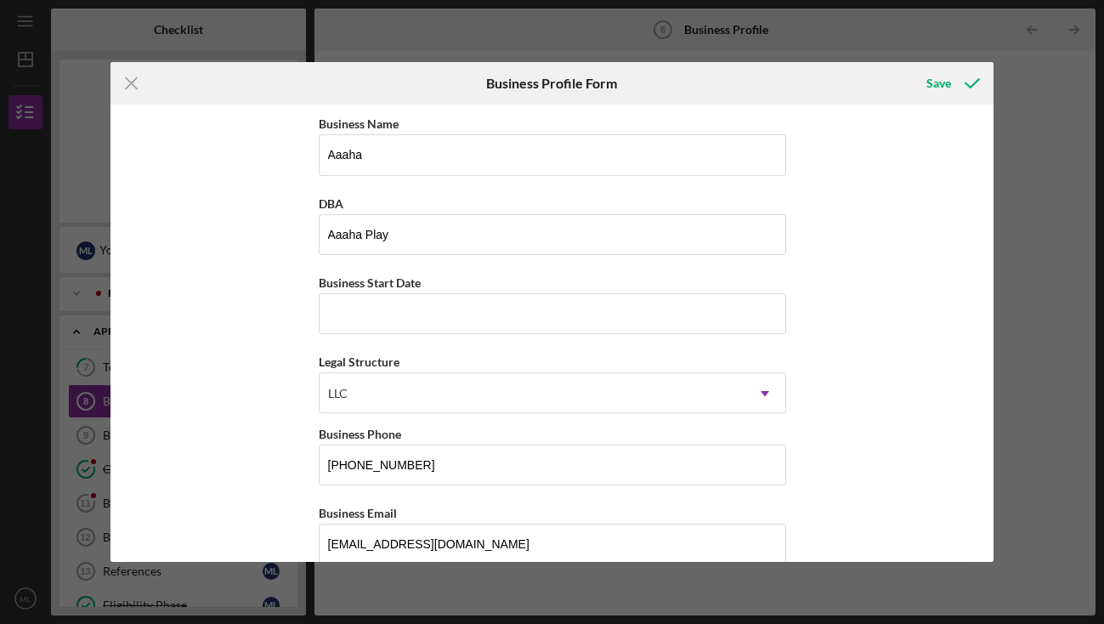
type input "[US_EMPLOYER_IDENTIFICATION_NUMBER]"
click at [429, 309] on input "Business Start Date" at bounding box center [552, 313] width 467 height 41
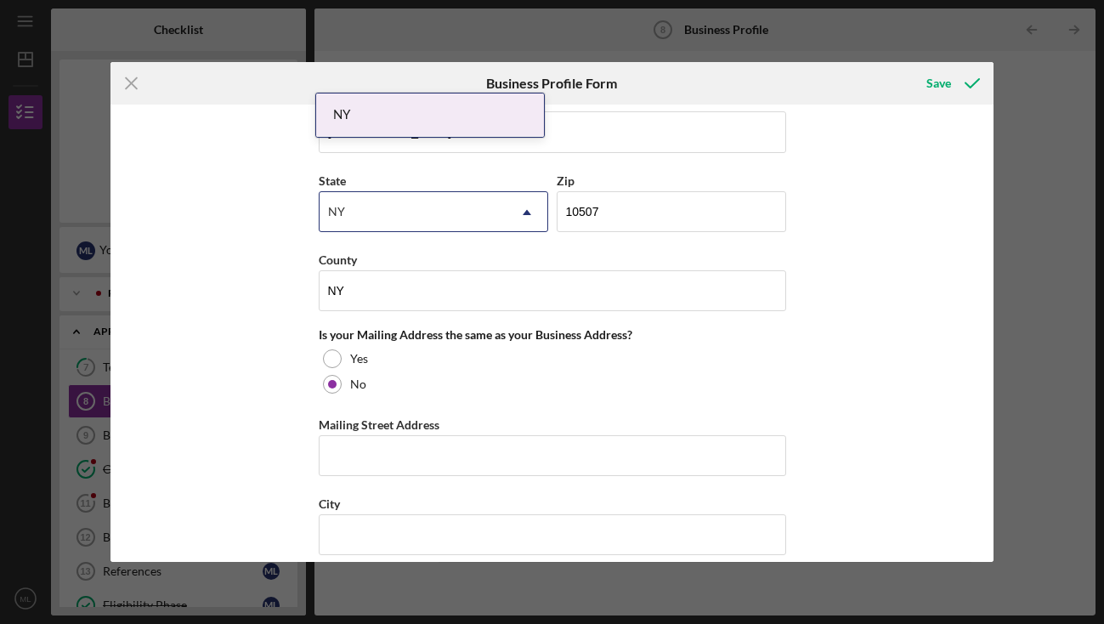
scroll to position [1027, 0]
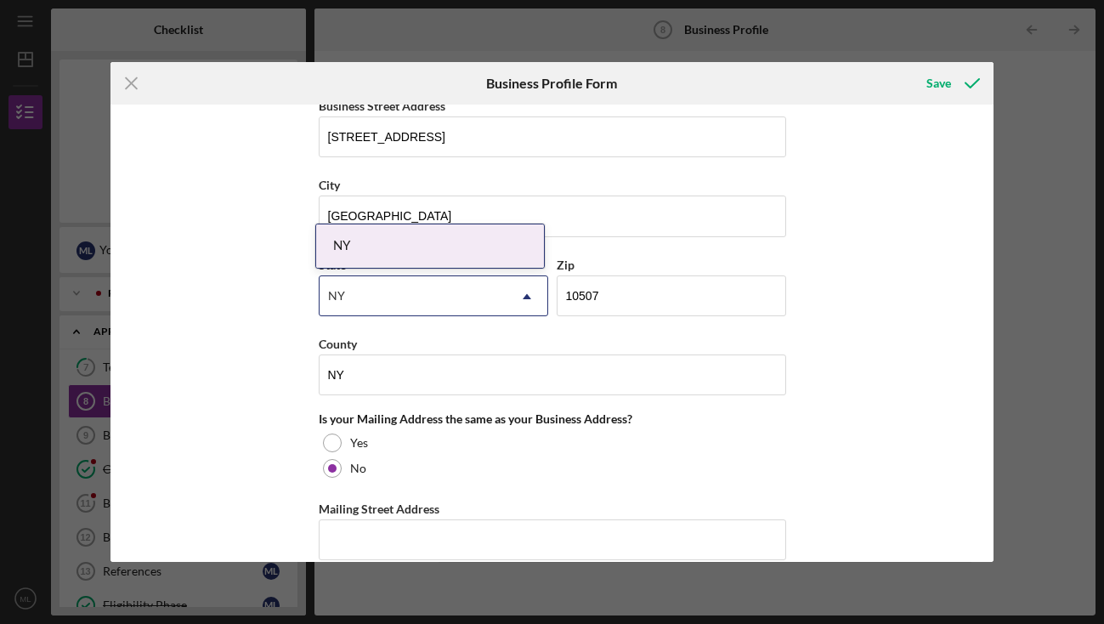
type input "[DATE]"
click at [208, 403] on div "Business Name Aaaha DBA Aaaha Play Business Start Date [DATE] Legal Structure L…" at bounding box center [551, 333] width 883 height 456
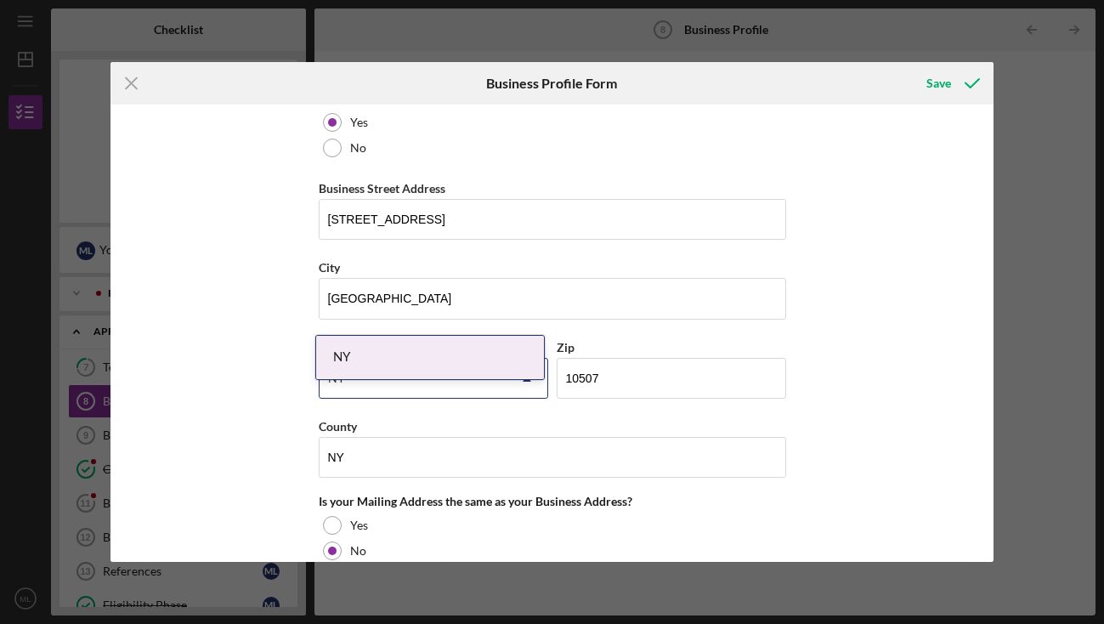
scroll to position [951, 0]
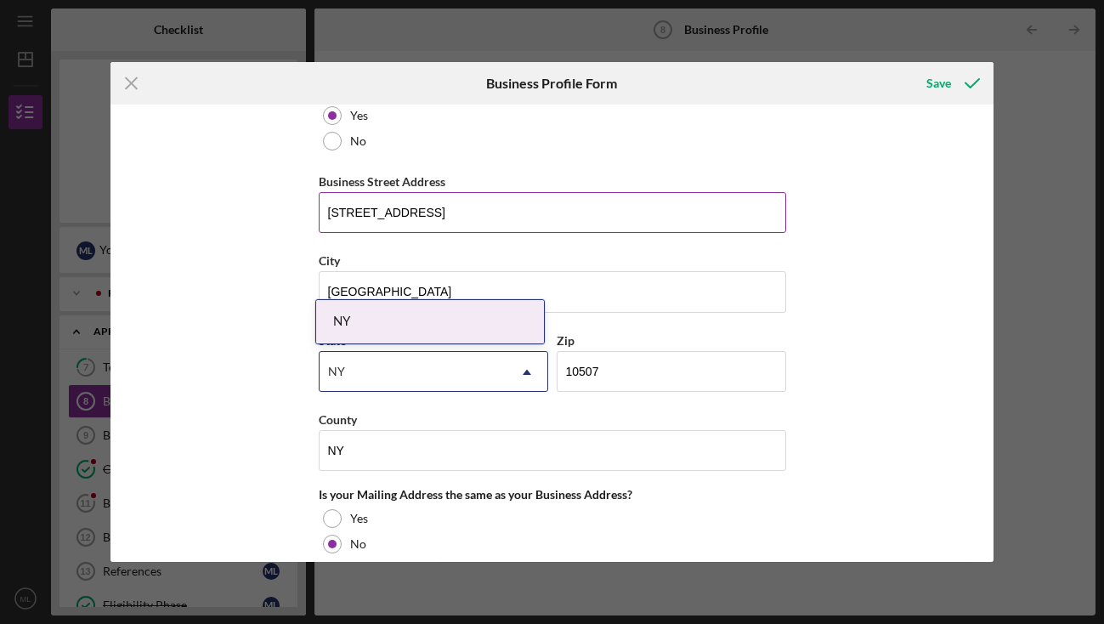
click at [381, 215] on input "[STREET_ADDRESS]" at bounding box center [552, 212] width 467 height 41
click at [280, 280] on div "Business Name Aaaha DBA Aaaha Play Business Start Date [DATE] Legal Structure L…" at bounding box center [551, 333] width 883 height 456
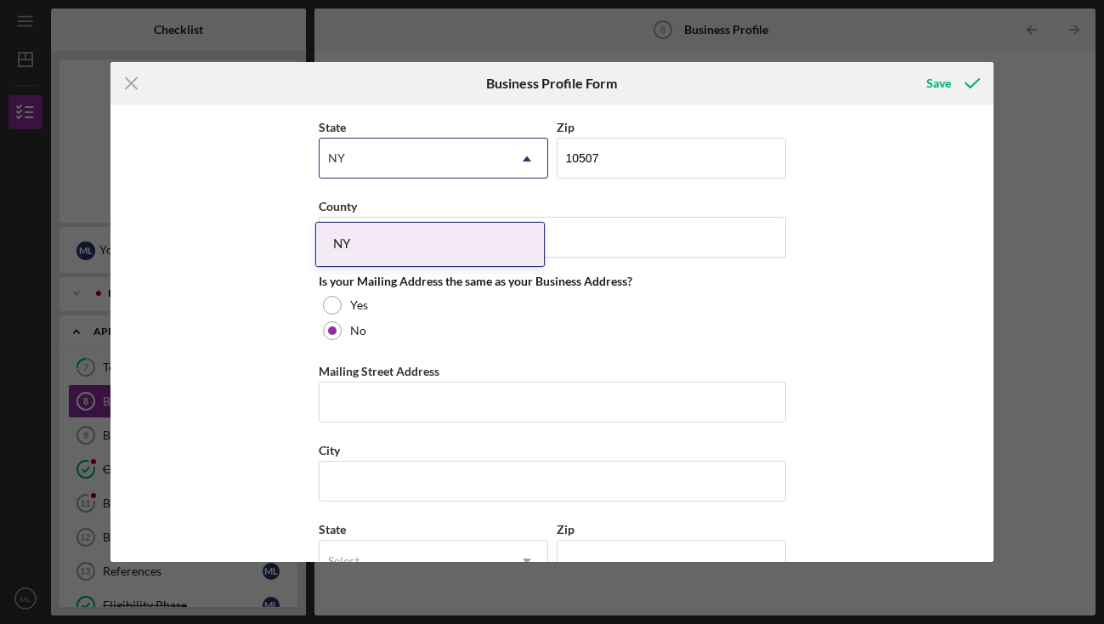
scroll to position [1297, 0]
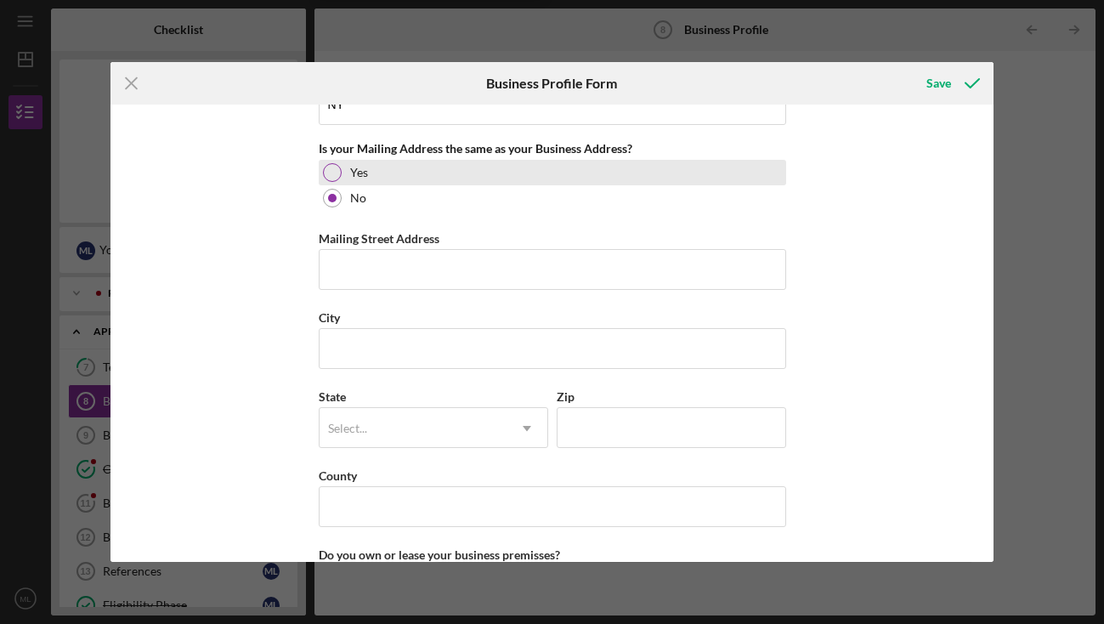
click at [330, 170] on div at bounding box center [332, 172] width 19 height 19
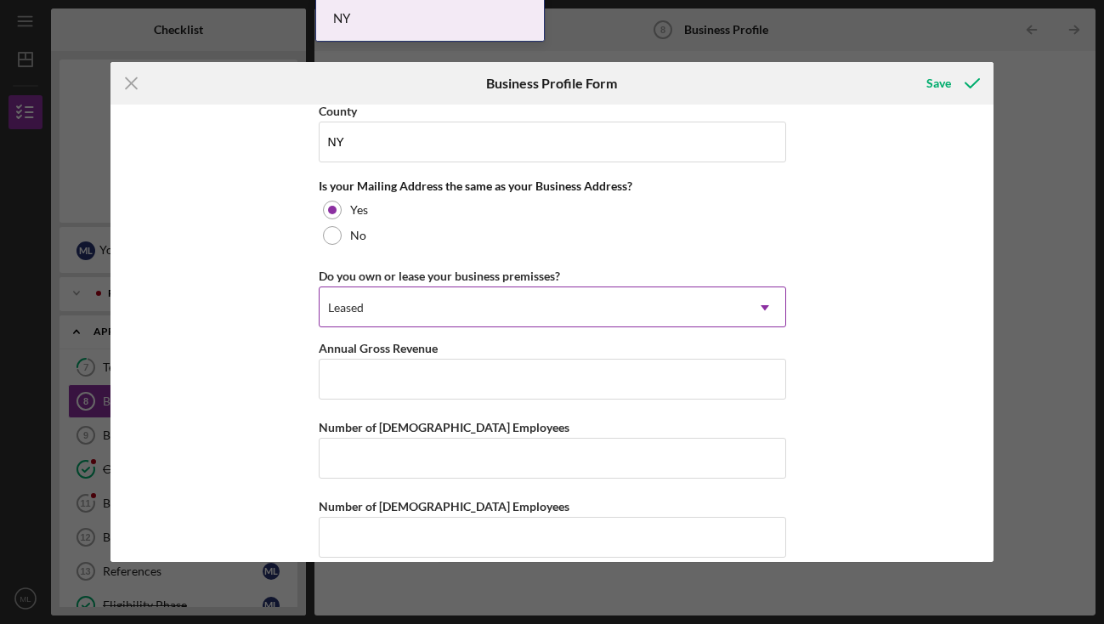
scroll to position [1281, 0]
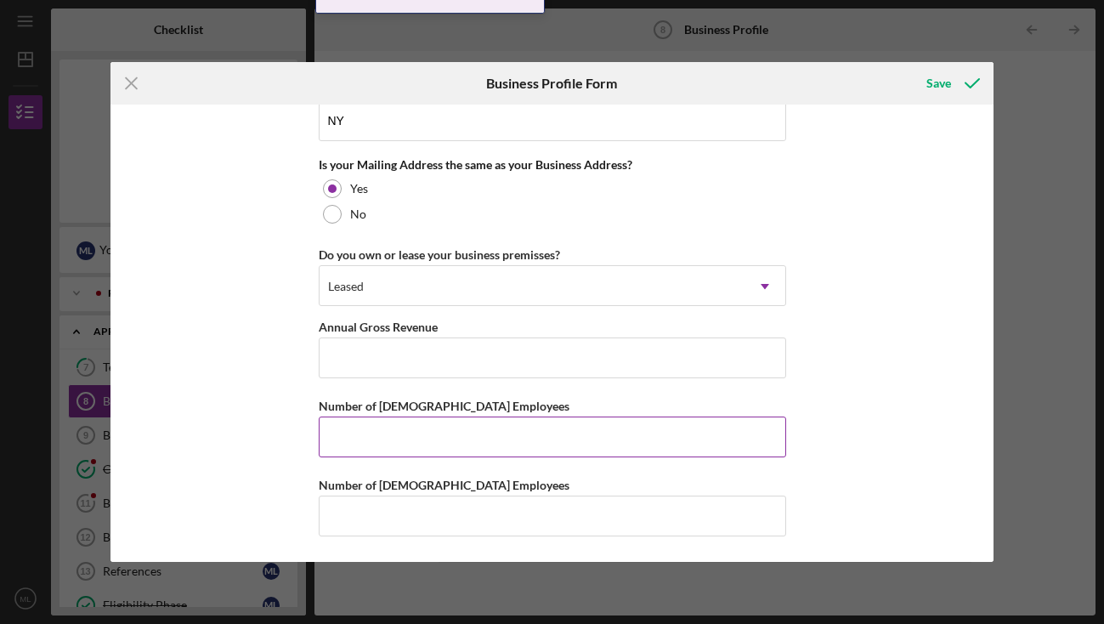
click at [455, 433] on input "Number of [DEMOGRAPHIC_DATA] Employees" at bounding box center [552, 436] width 467 height 41
type input "1"
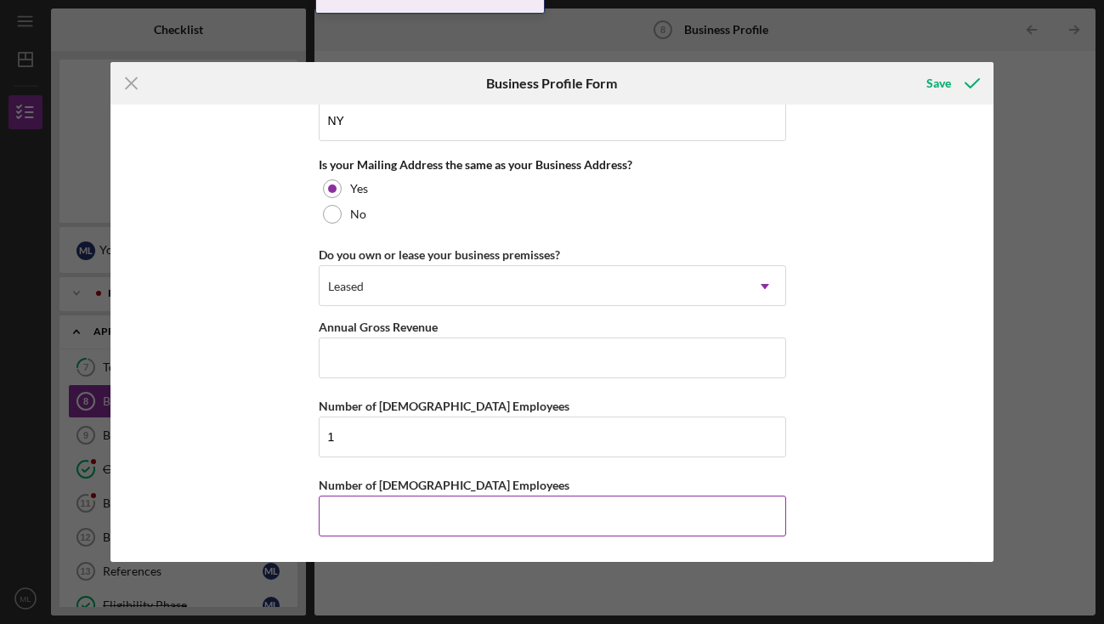
click at [399, 514] on input "Number of [DEMOGRAPHIC_DATA] Employees" at bounding box center [552, 515] width 467 height 41
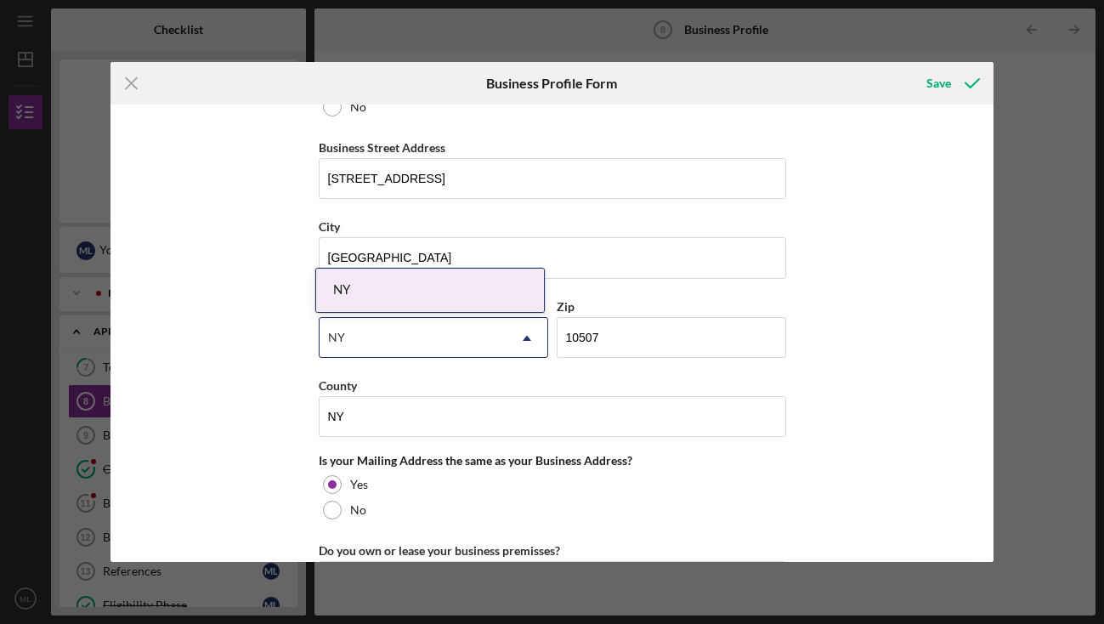
scroll to position [982, 0]
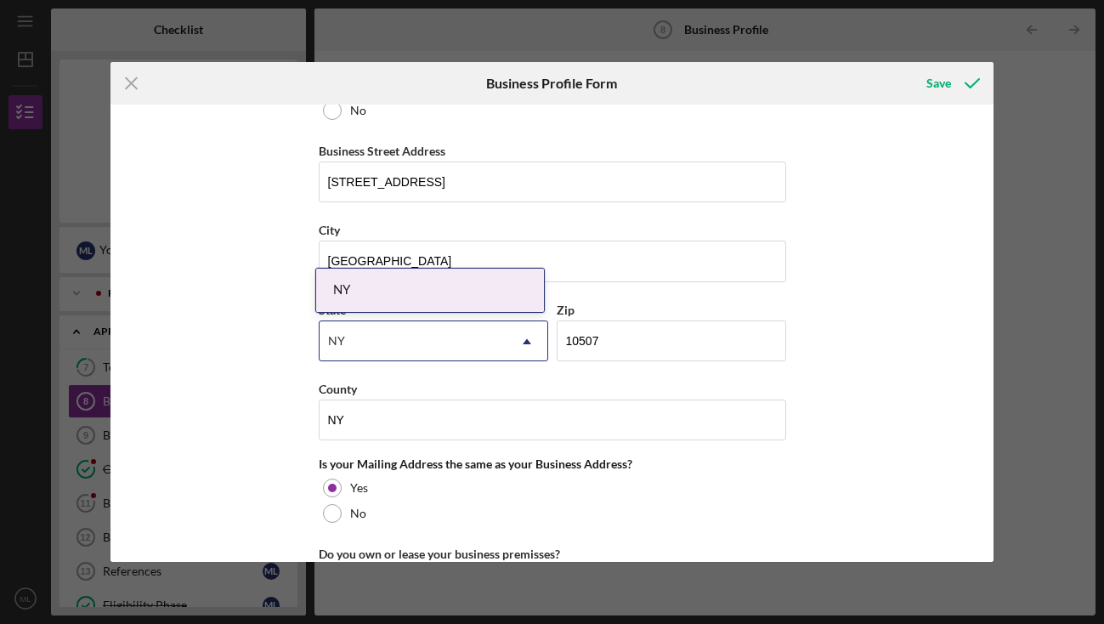
type input "4"
click at [202, 428] on div "Business Name Aaaha DBA Aaaha Play Business Start Date [DATE] Legal Structure L…" at bounding box center [551, 333] width 883 height 456
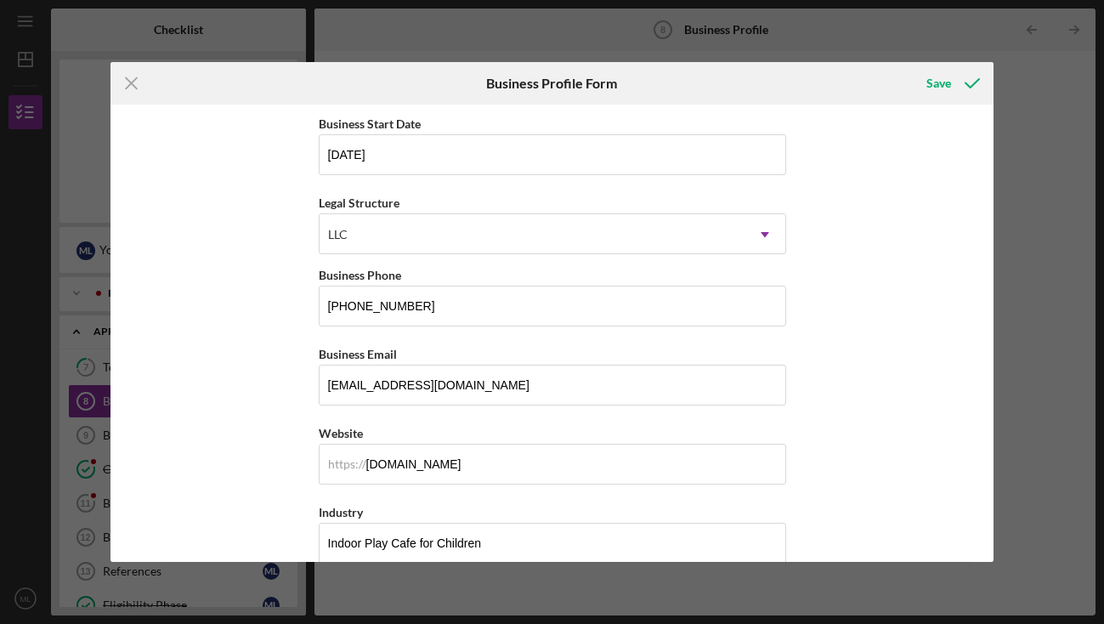
scroll to position [0, 0]
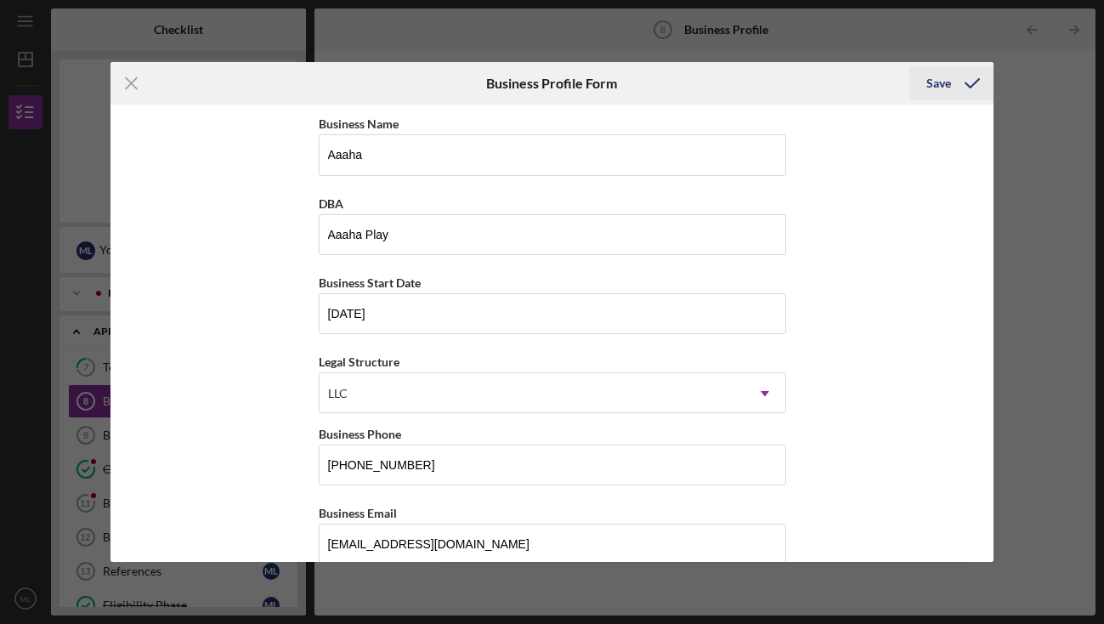
click at [935, 82] on div "Save" at bounding box center [938, 83] width 25 height 34
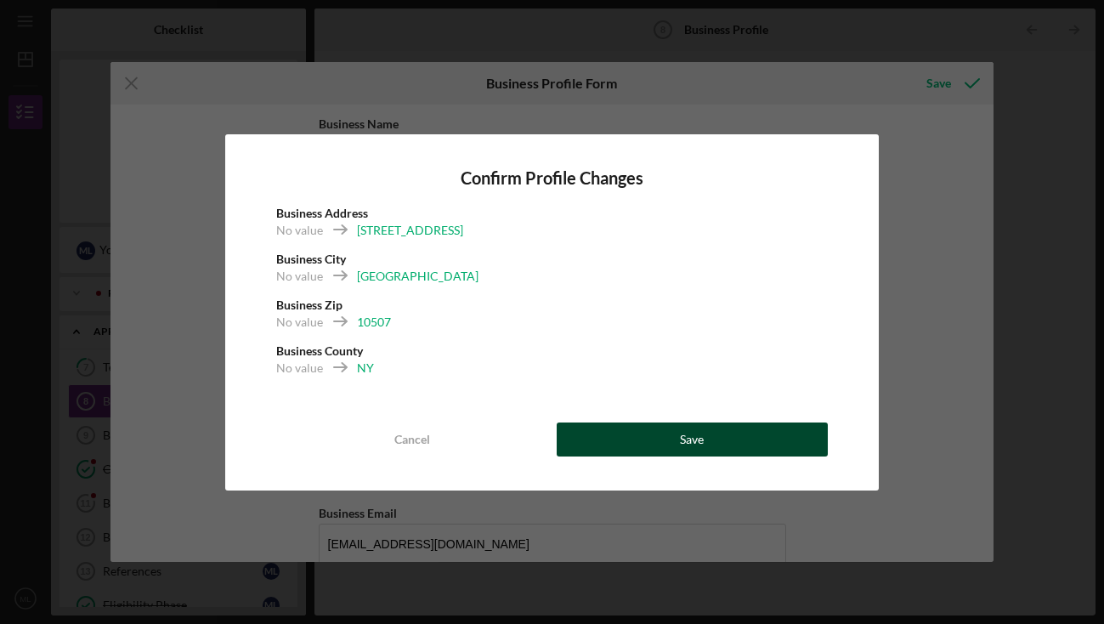
click at [626, 442] on button "Save" at bounding box center [693, 439] width 272 height 34
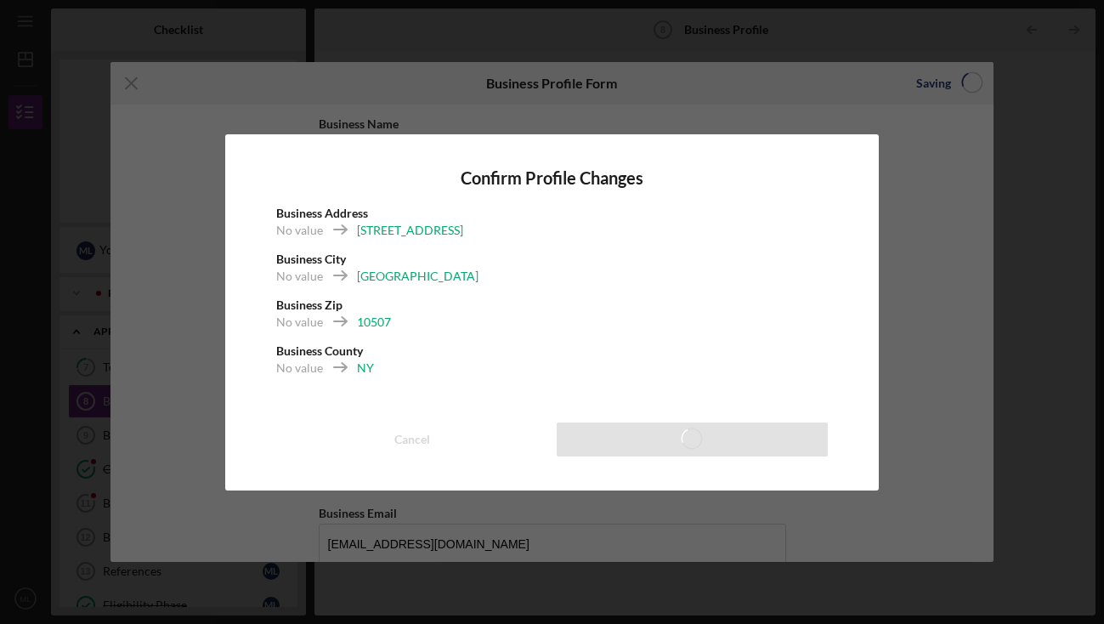
scroll to position [59, 0]
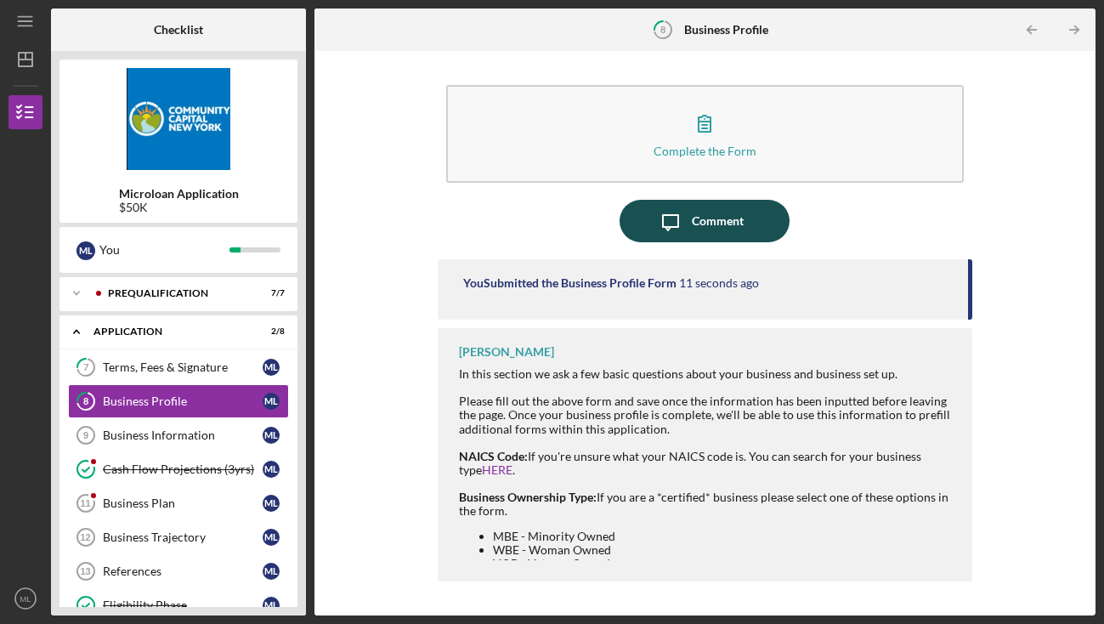
click at [731, 225] on div "Comment" at bounding box center [718, 221] width 52 height 42
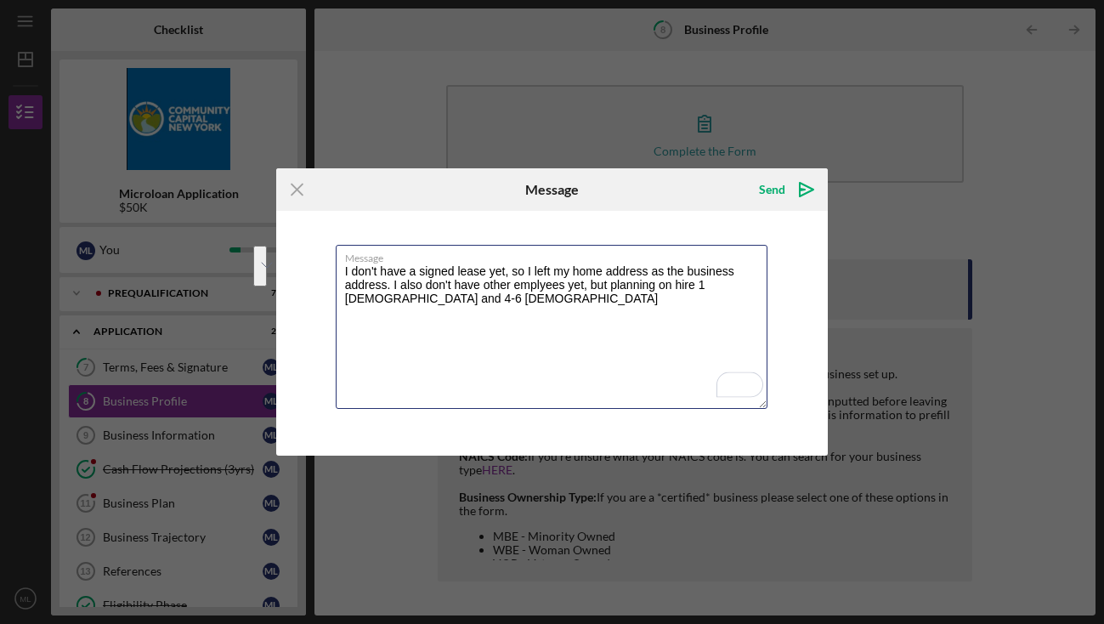
drag, startPoint x: 550, startPoint y: 301, endPoint x: 297, endPoint y: 264, distance: 255.9
click at [297, 264] on div "Message I don't have a signed lease yet, so I left my home address as the busin…" at bounding box center [552, 333] width 552 height 245
paste textarea "’t have a signed lease yet, so I listed my home address as the business address…"
type textarea "I don’t have a signed lease yet, so I listed my home address as the business ad…"
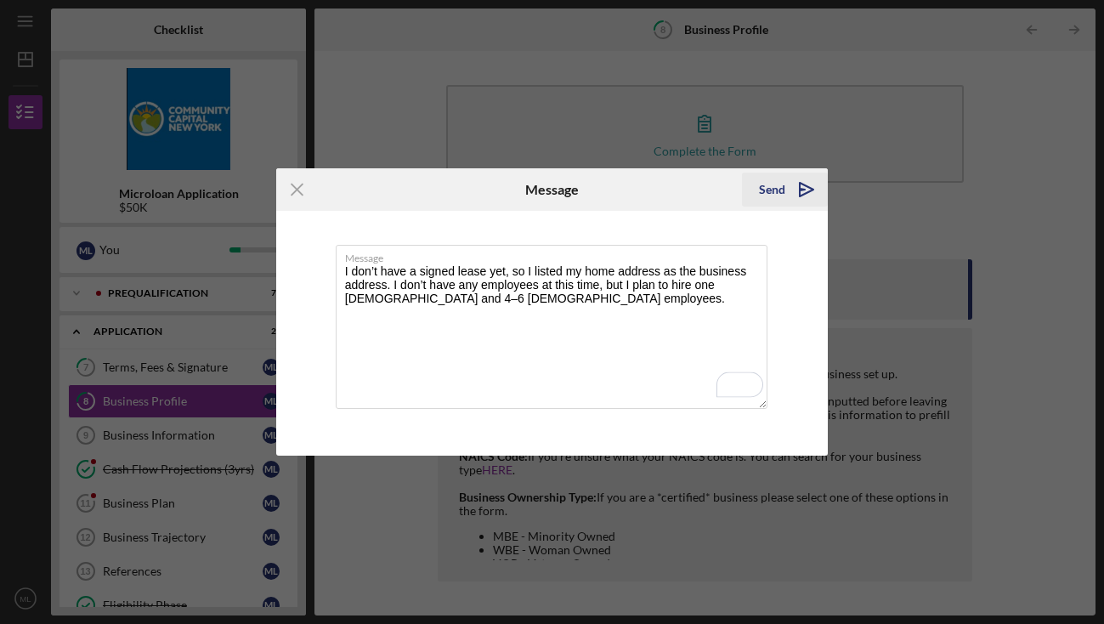
click at [782, 184] on div "Send" at bounding box center [772, 190] width 26 height 34
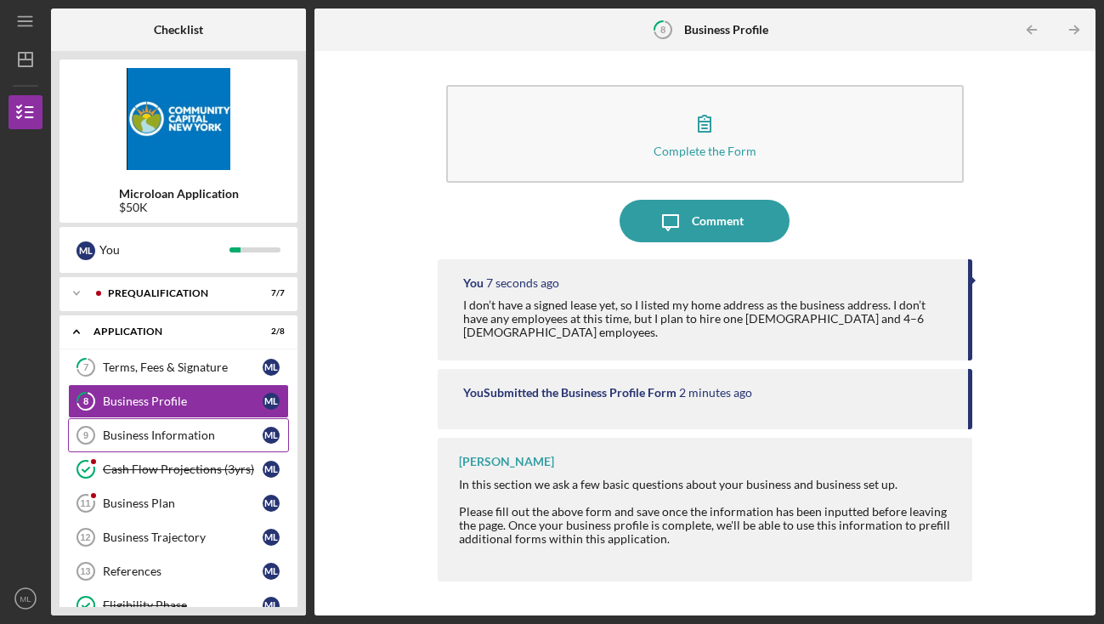
click at [187, 435] on div "Business Information" at bounding box center [183, 435] width 160 height 14
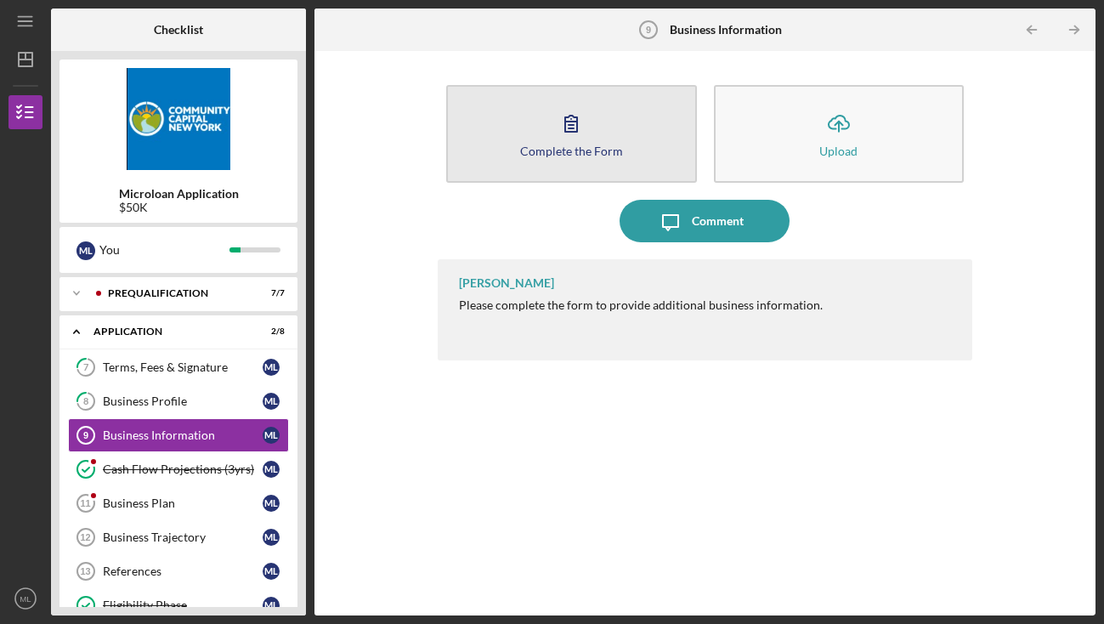
click at [625, 125] on button "Complete the Form Form" at bounding box center [571, 134] width 251 height 98
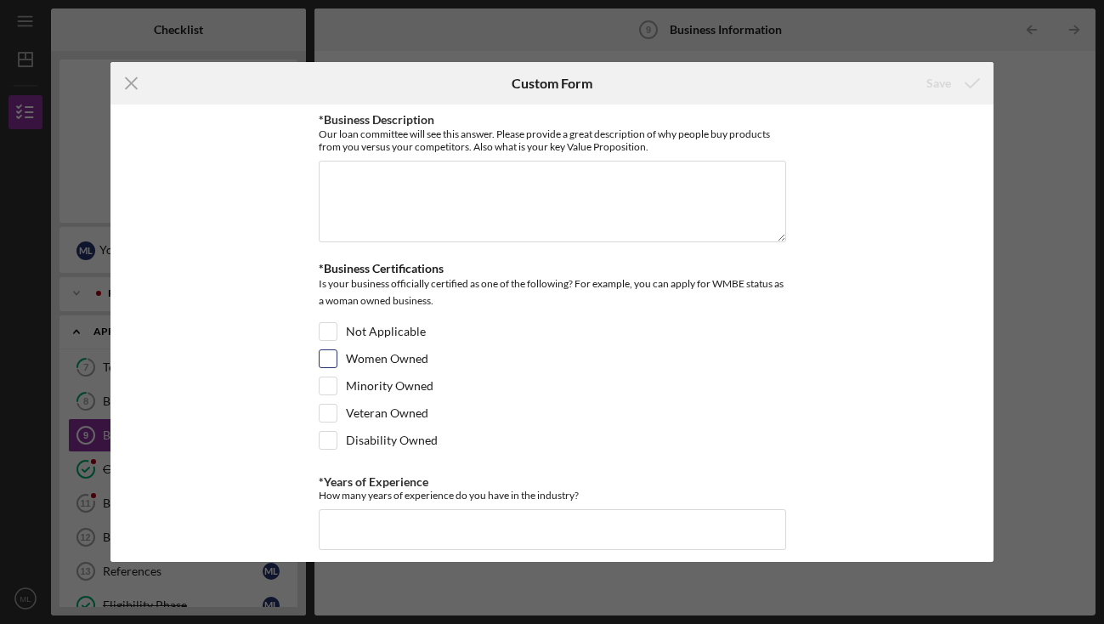
click at [327, 360] on input "Women Owned" at bounding box center [328, 358] width 17 height 17
checkbox input "true"
click at [328, 382] on input "Minority Owned" at bounding box center [328, 385] width 17 height 17
checkbox input "true"
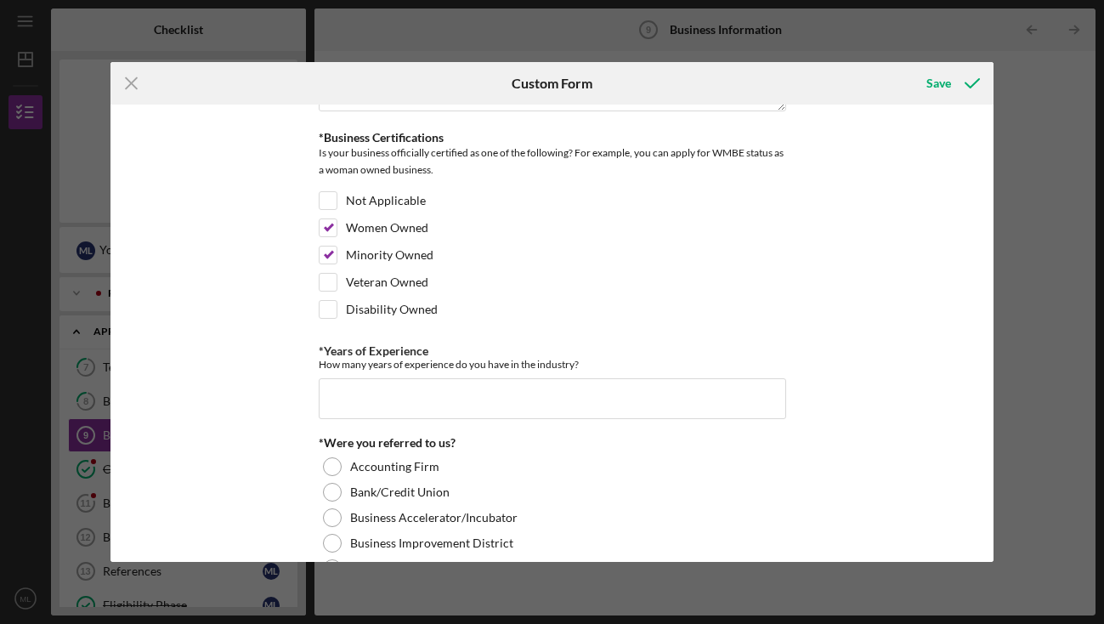
scroll to position [170, 0]
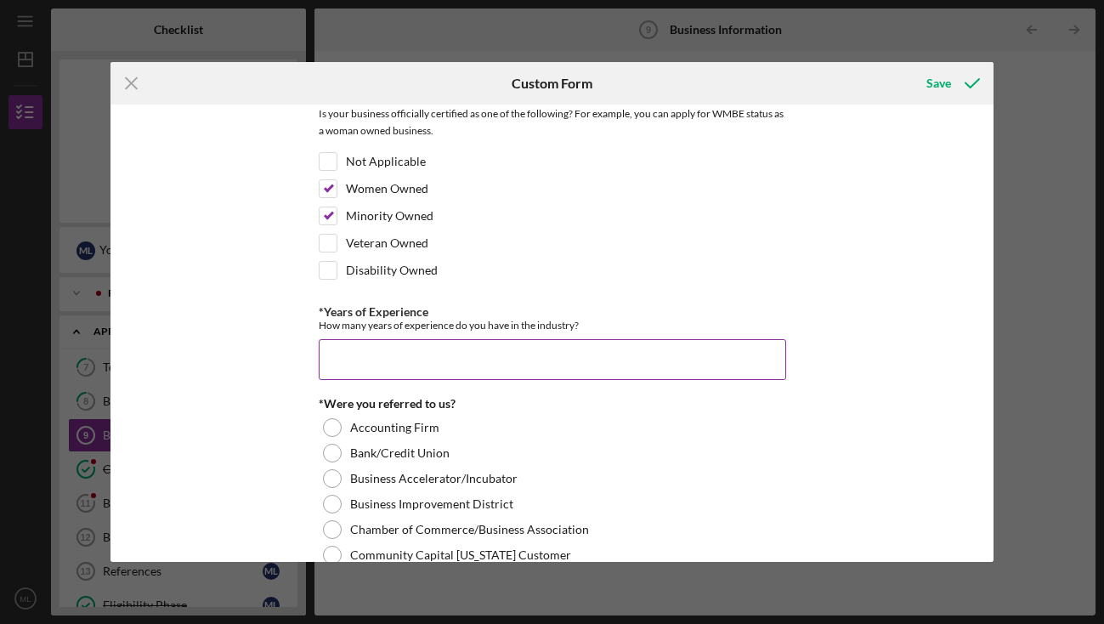
click at [351, 355] on input "*Years of Experience" at bounding box center [552, 359] width 467 height 41
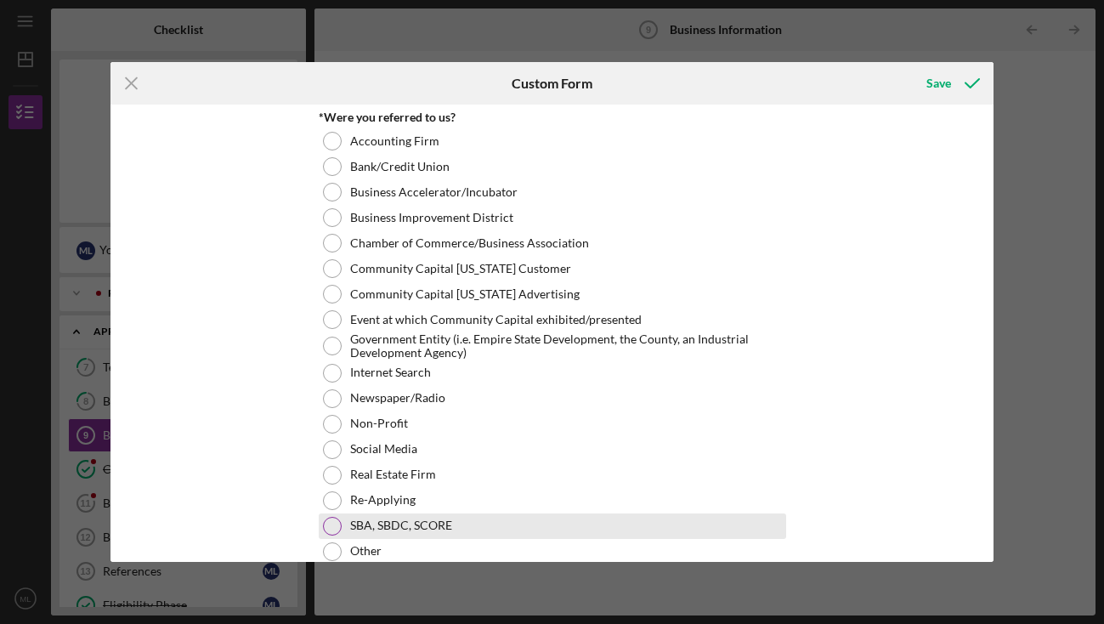
scroll to position [450, 0]
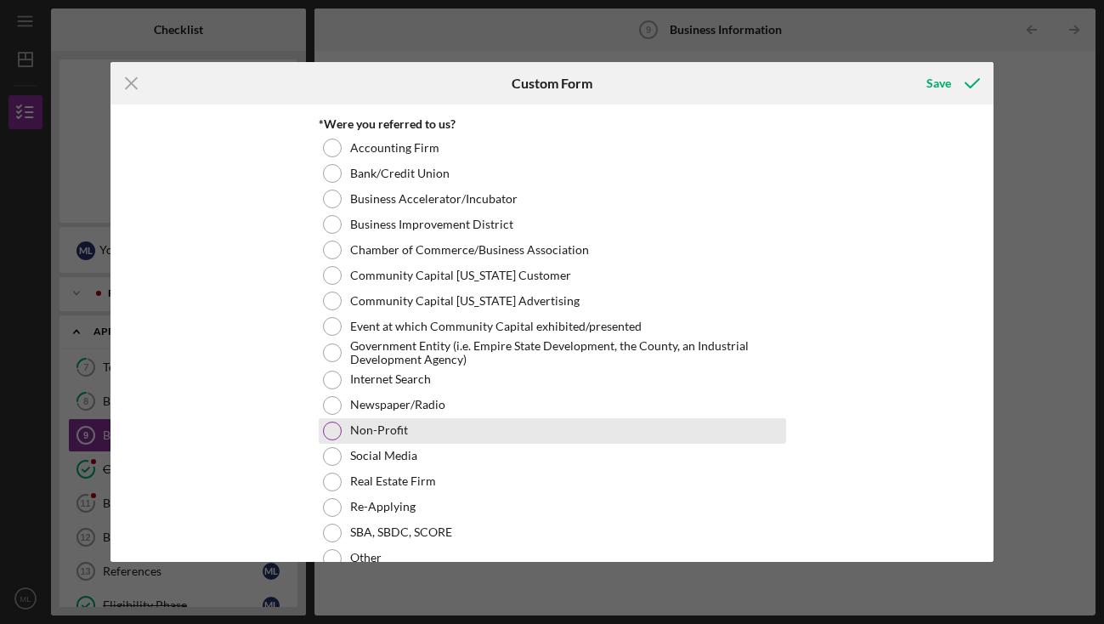
type input "2"
click at [327, 426] on div at bounding box center [332, 431] width 19 height 19
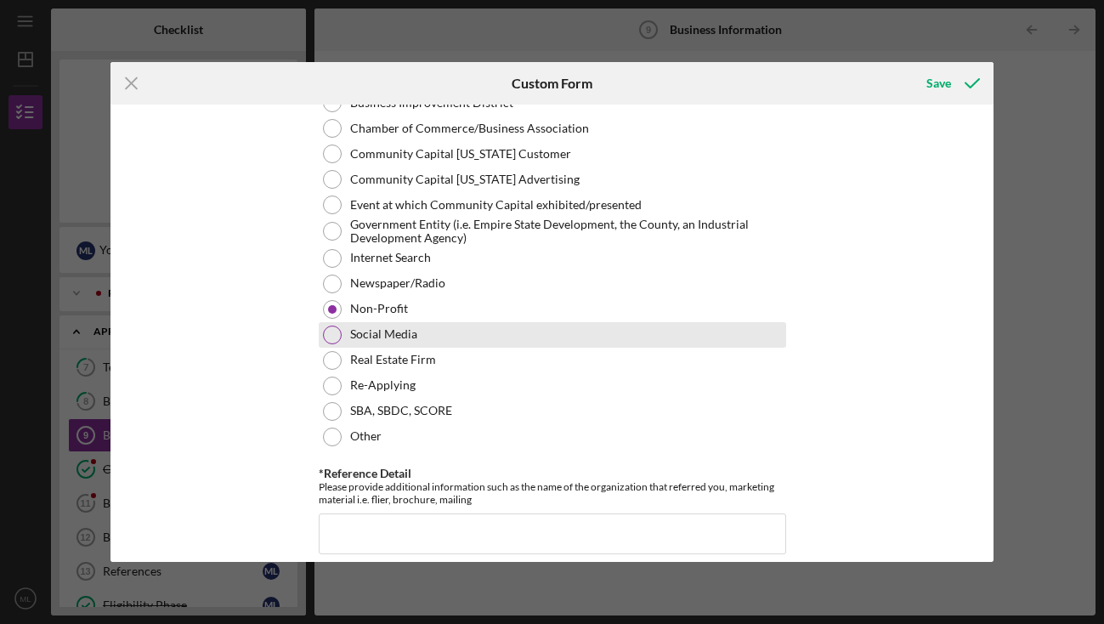
scroll to position [588, 0]
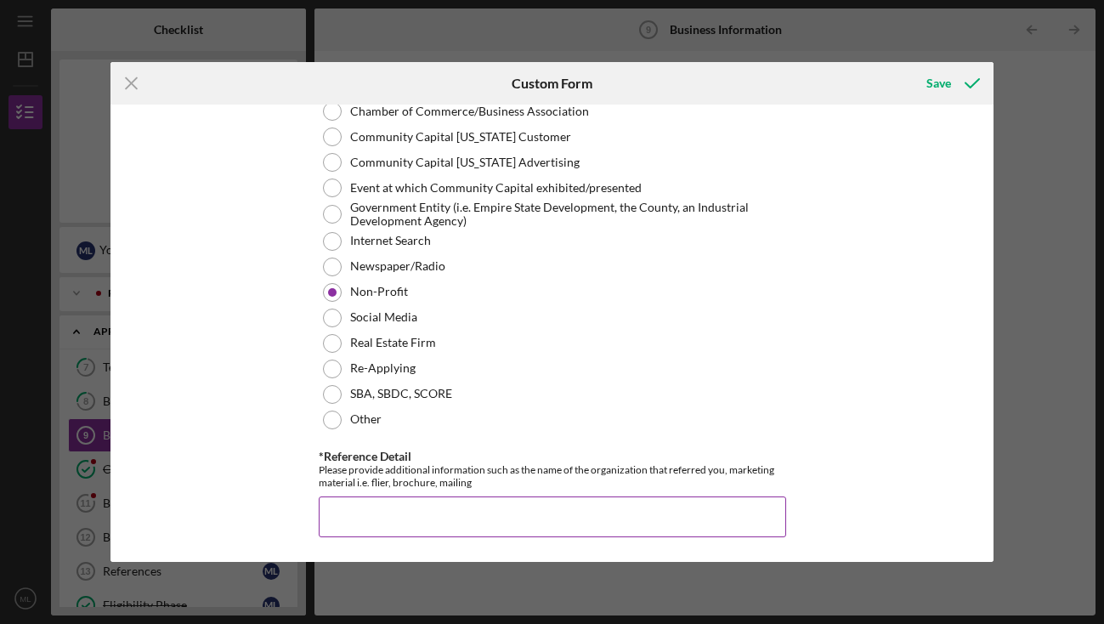
click at [479, 518] on input "*Reference Detail" at bounding box center [552, 516] width 467 height 41
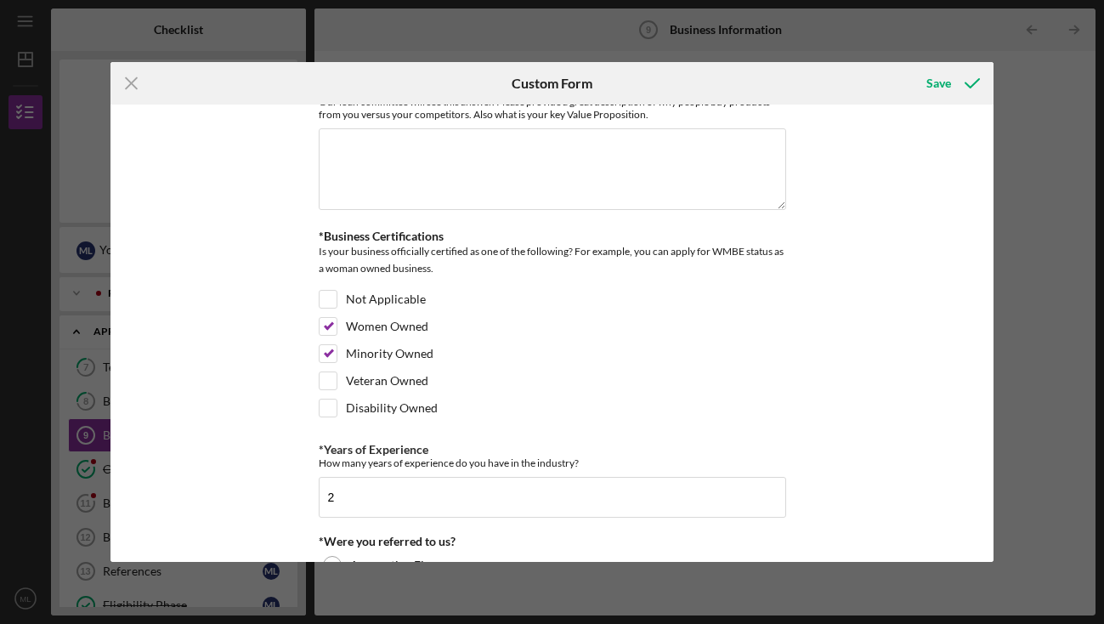
scroll to position [0, 0]
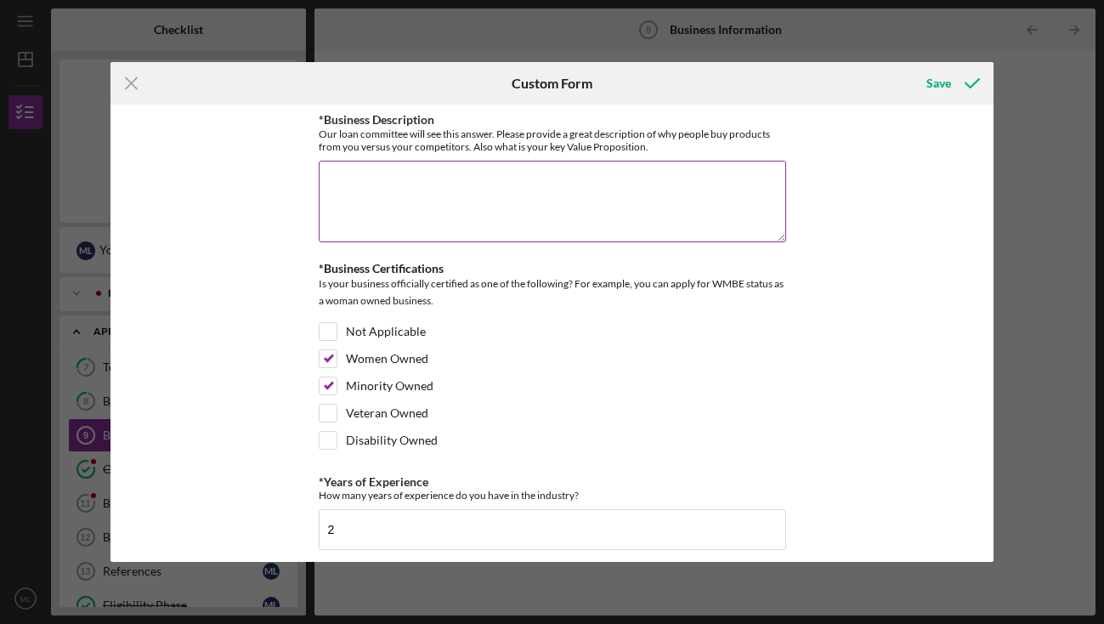
type input "WEDC"
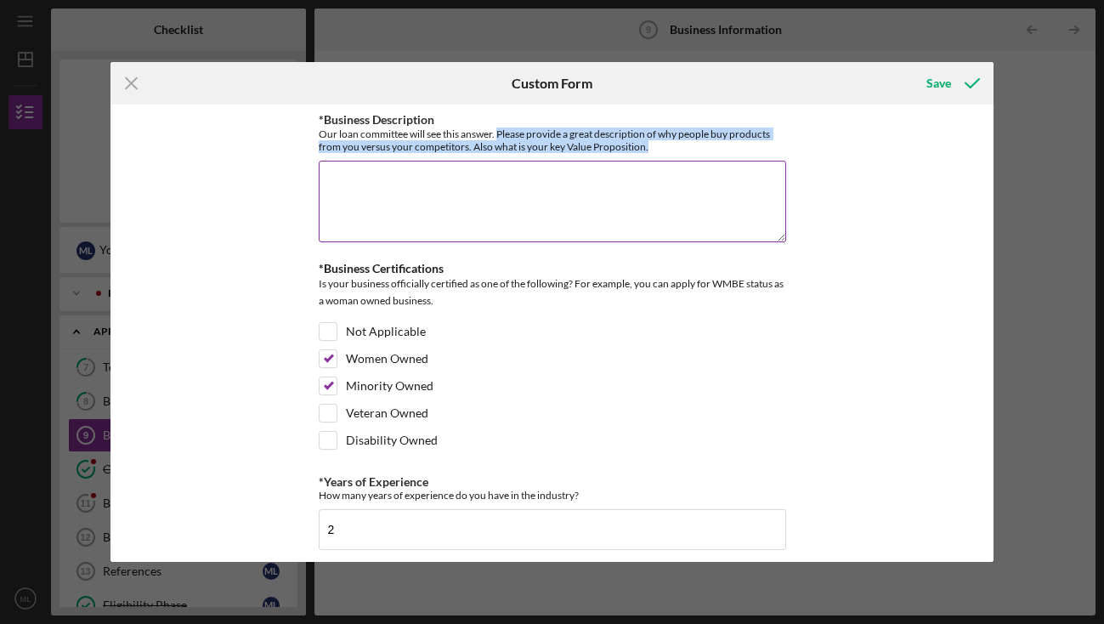
drag, startPoint x: 498, startPoint y: 131, endPoint x: 663, endPoint y: 147, distance: 165.7
click at [663, 147] on div "Our loan committee will see this answer. Please provide a great description of …" at bounding box center [552, 139] width 467 height 25
copy div "Please provide a great description of why people buy products from you versus y…"
